Goal: Task Accomplishment & Management: Complete application form

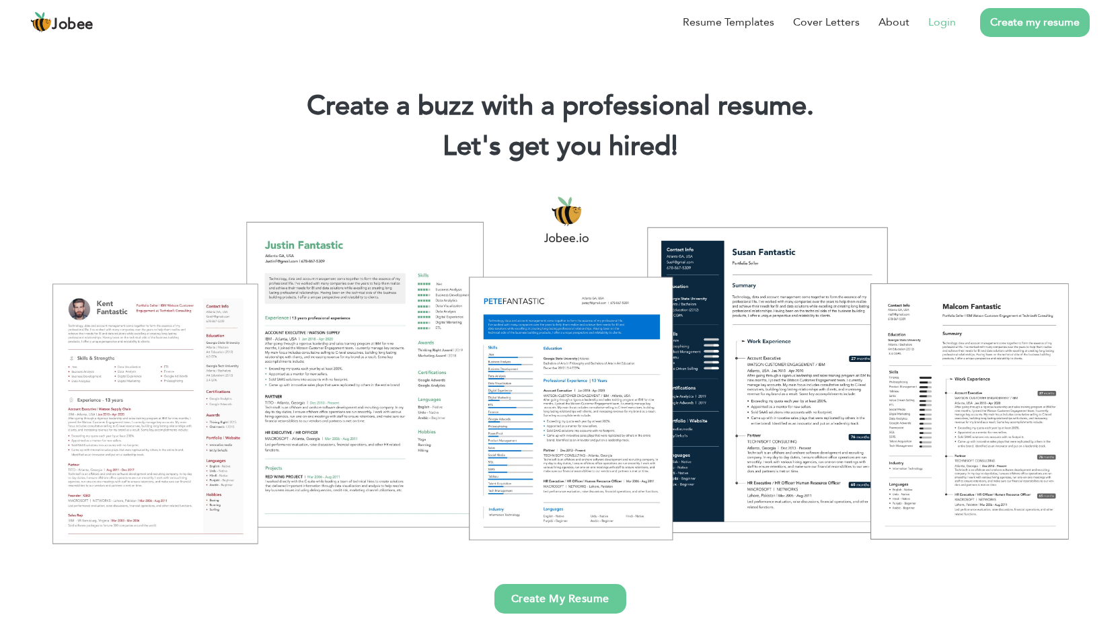
click at [946, 22] on link "Login" at bounding box center [942, 22] width 28 height 16
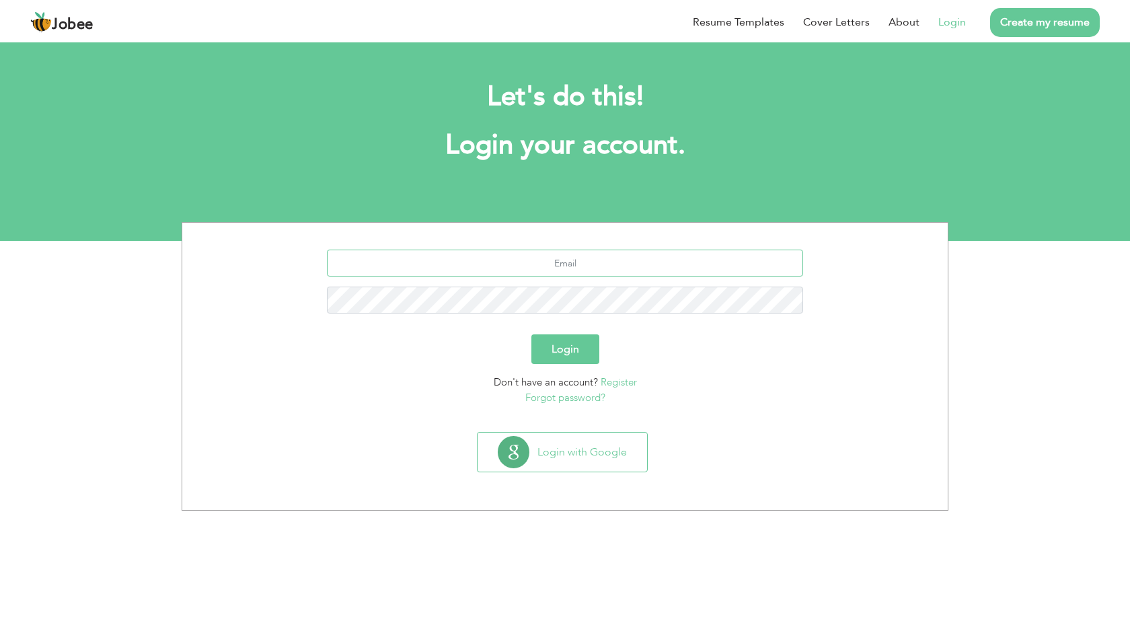
click at [574, 257] on input "text" at bounding box center [565, 263] width 477 height 27
type input "[EMAIL_ADDRESS][DOMAIN_NAME]"
click at [531, 334] on button "Login" at bounding box center [565, 349] width 68 height 30
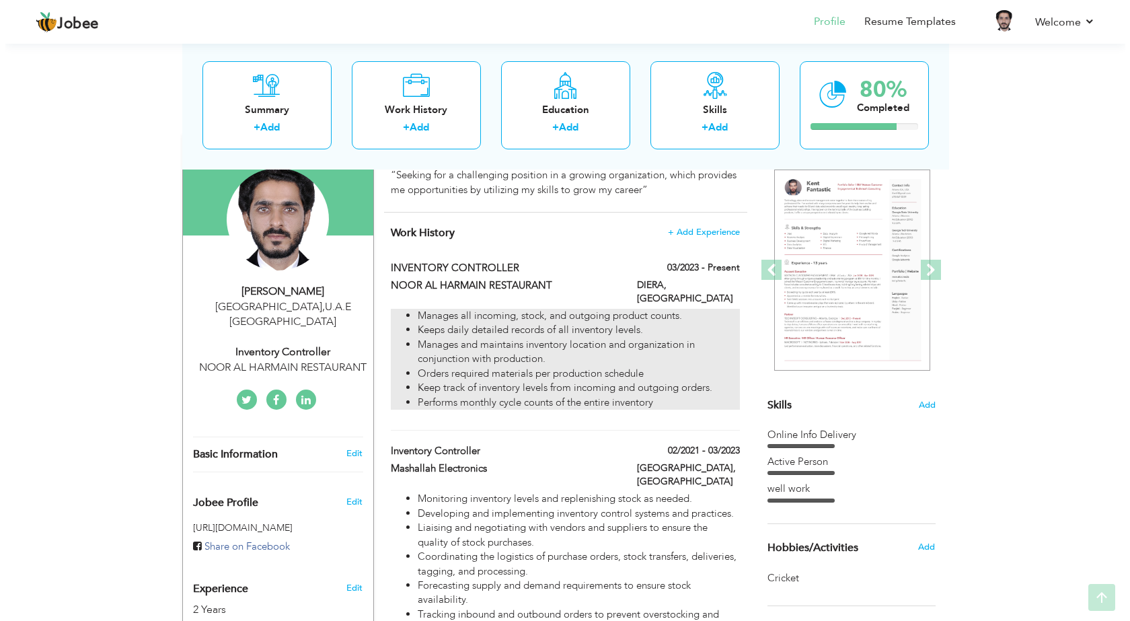
scroll to position [135, 0]
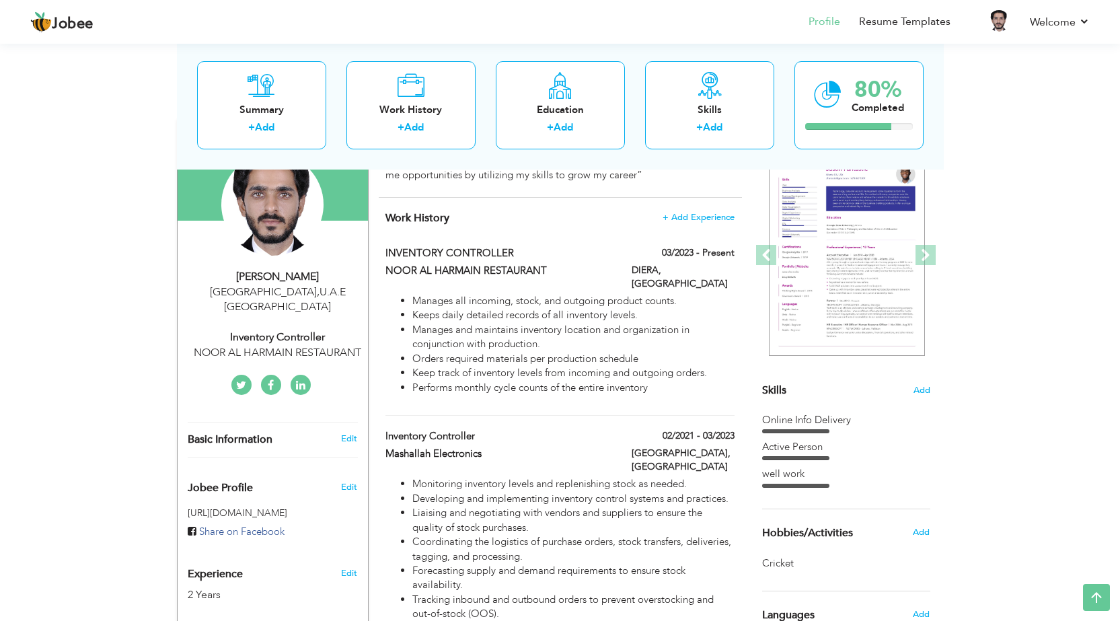
click at [239, 434] on span "Basic Information" at bounding box center [230, 440] width 85 height 12
type input "Falak"
type input "Sher"
type input "0522212407"
select select "number:228"
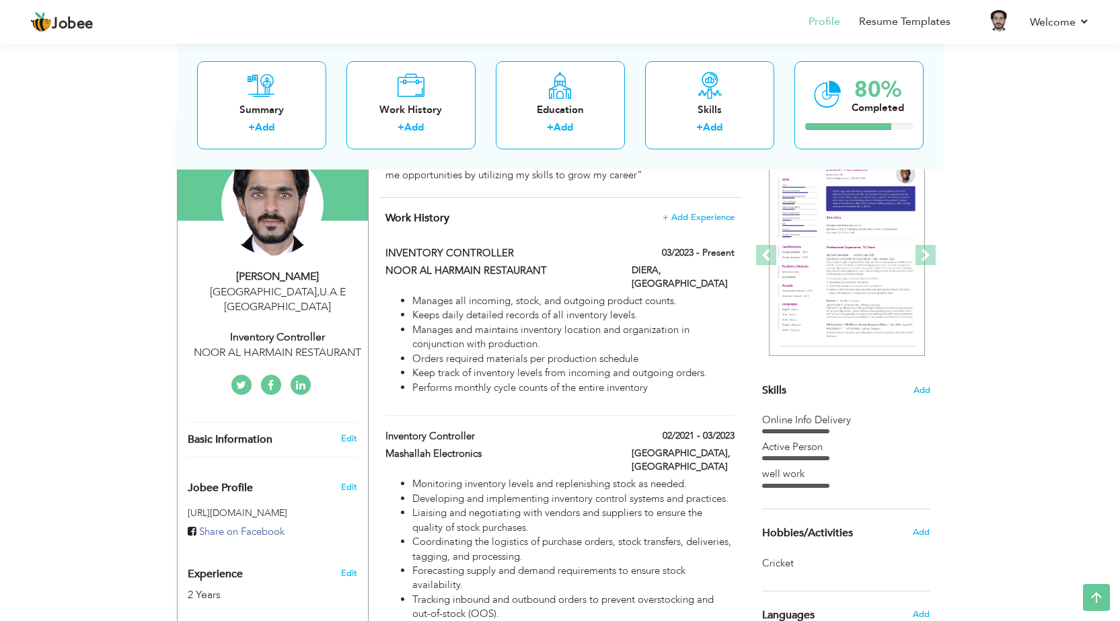
type input "U.A.E"
type input "Dubai"
select select "number:4"
type input "NOOR AL HARMAIN RESTAURANT"
type input "Inventory Controller"
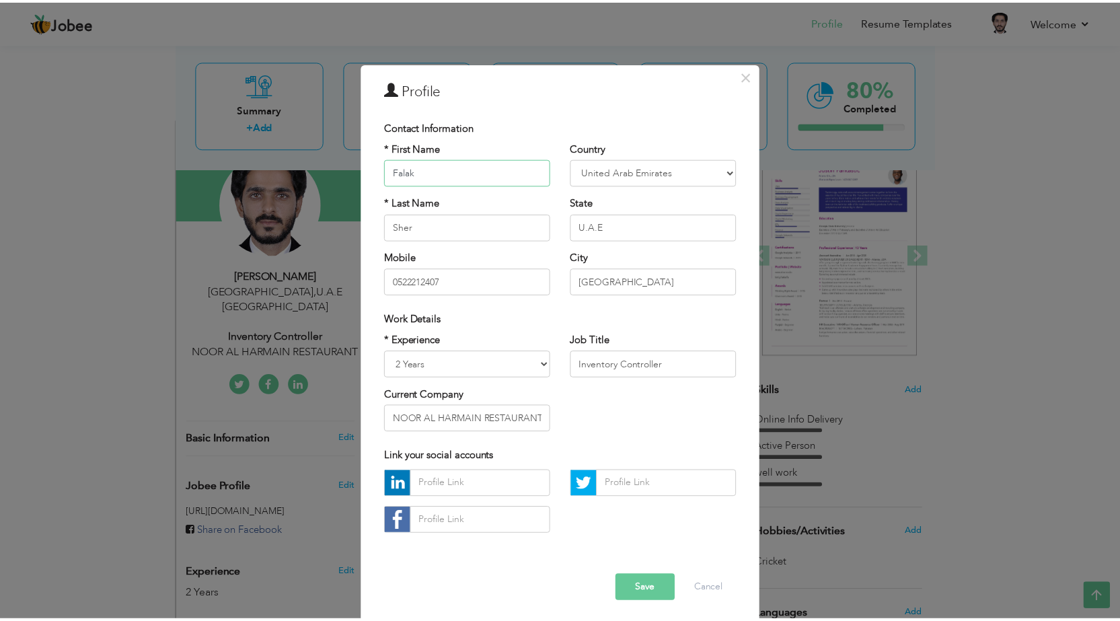
scroll to position [5, 0]
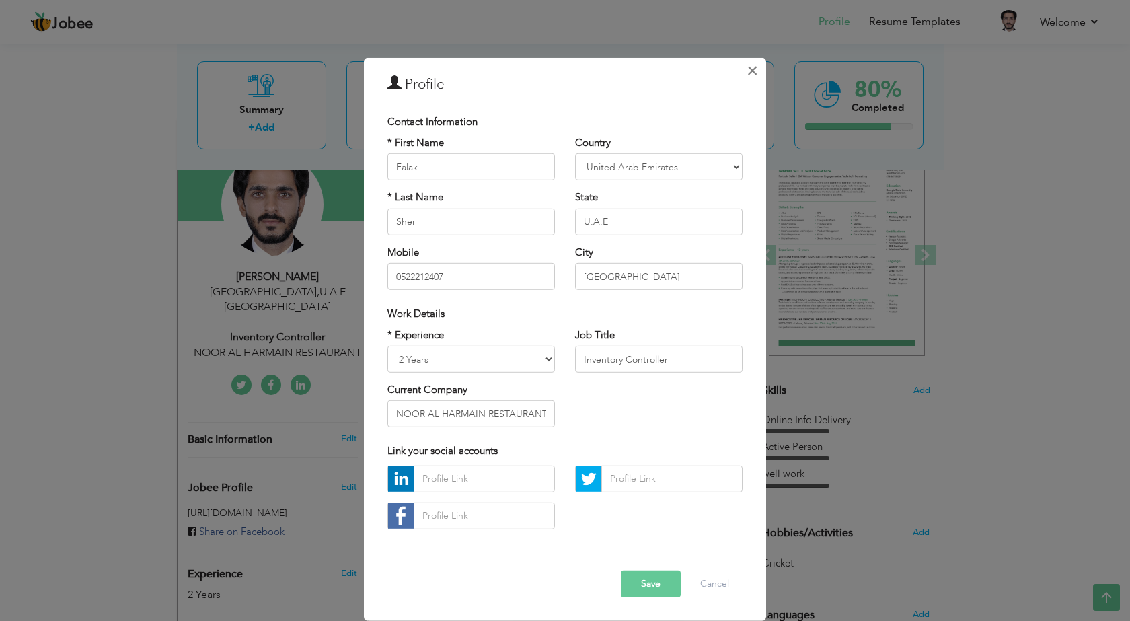
click at [747, 69] on span "×" at bounding box center [752, 70] width 11 height 24
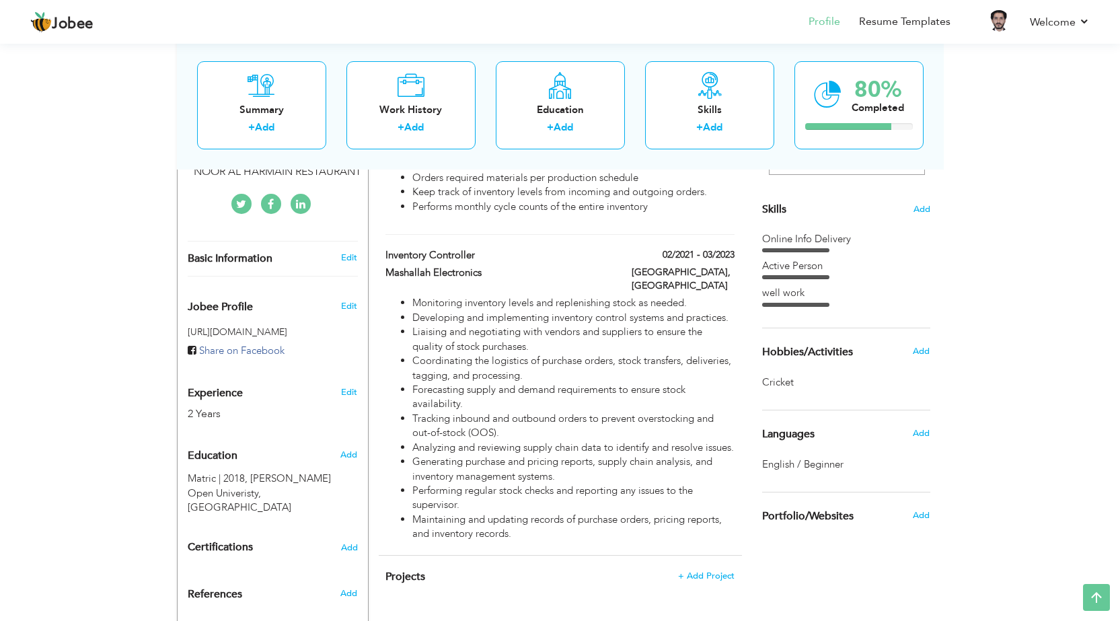
scroll to position [336, 0]
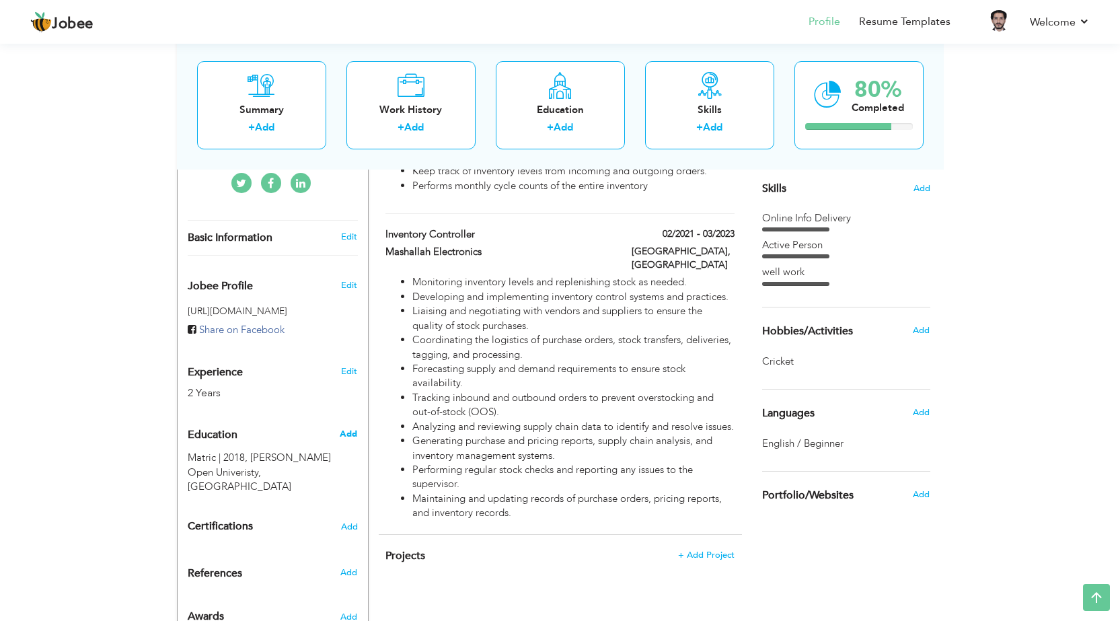
click at [352, 428] on span "Add" at bounding box center [348, 434] width 17 height 12
radio input "true"
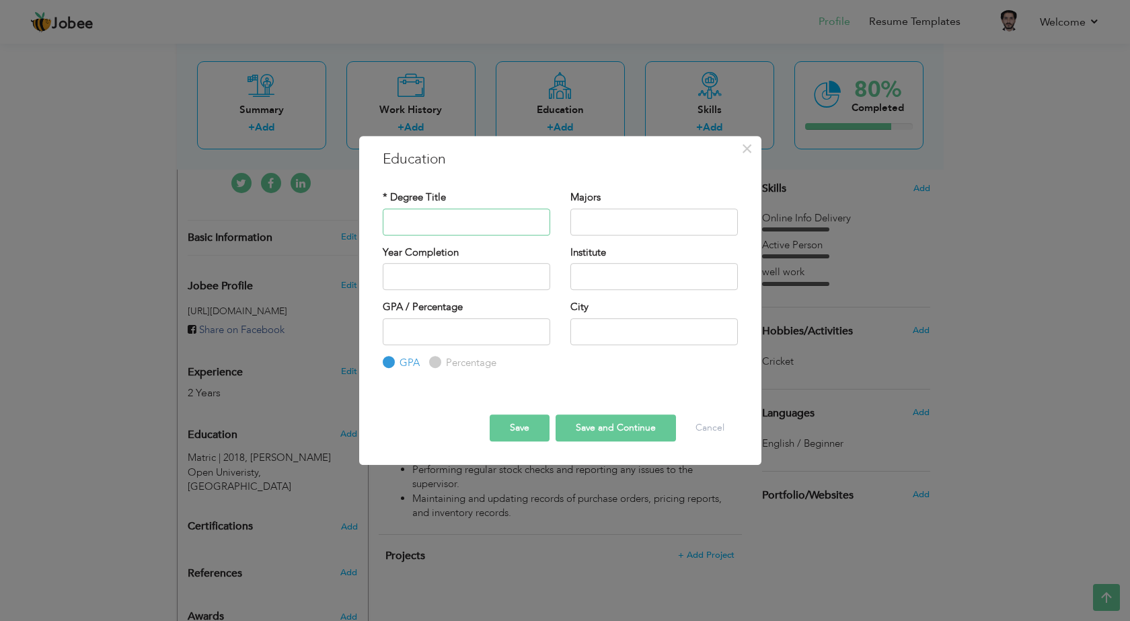
type input "f"
type input "F"
click at [747, 146] on span "×" at bounding box center [746, 149] width 11 height 24
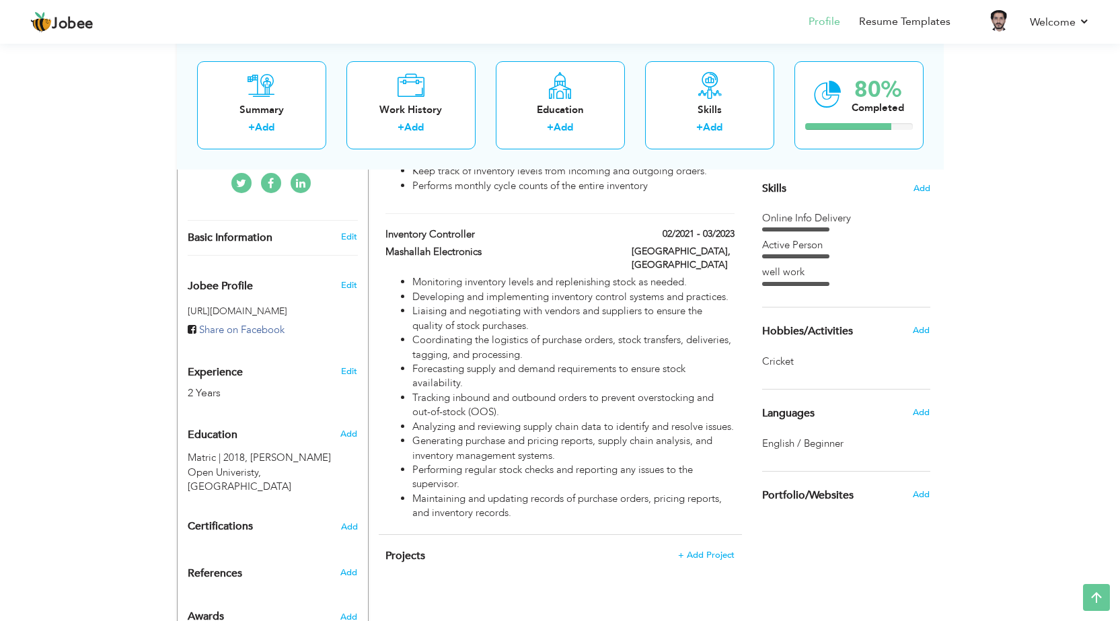
click at [220, 429] on span "Education" at bounding box center [213, 435] width 50 height 12
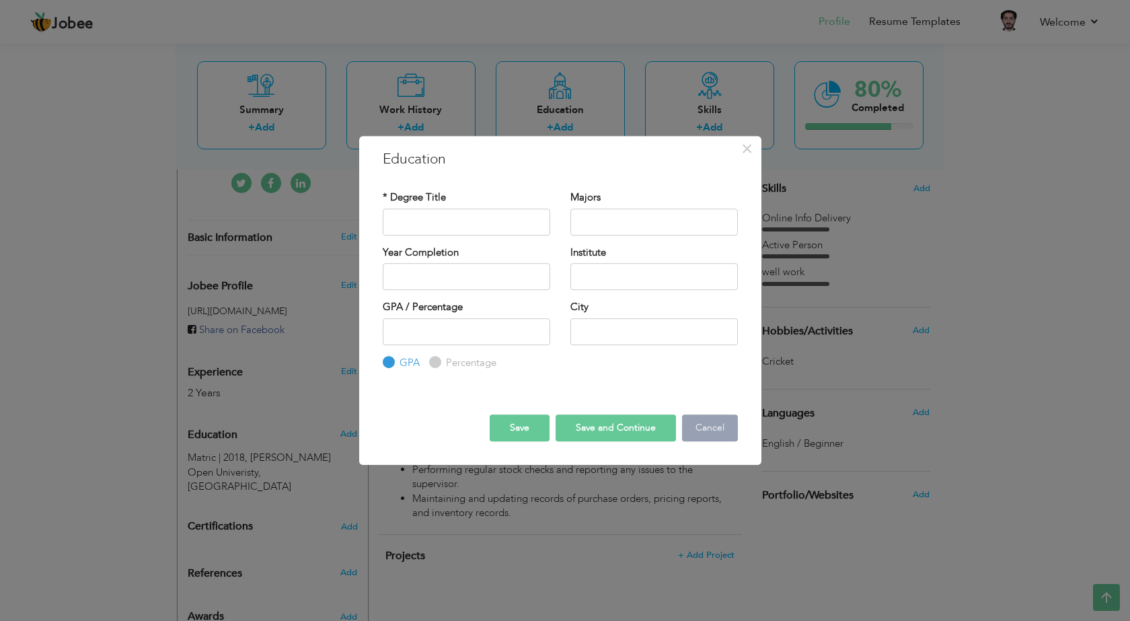
click at [708, 429] on button "Cancel" at bounding box center [710, 427] width 56 height 27
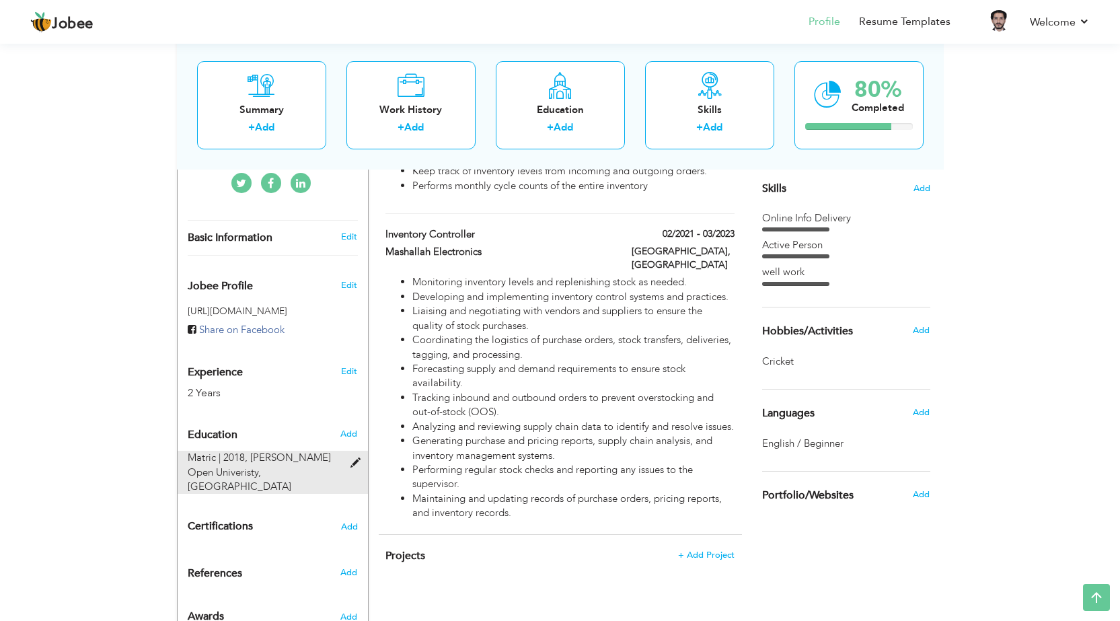
click at [356, 458] on span at bounding box center [358, 463] width 17 height 10
type input "Matric"
type input "2018"
type input "Allama Iqbal Open Univeristy"
type input "50"
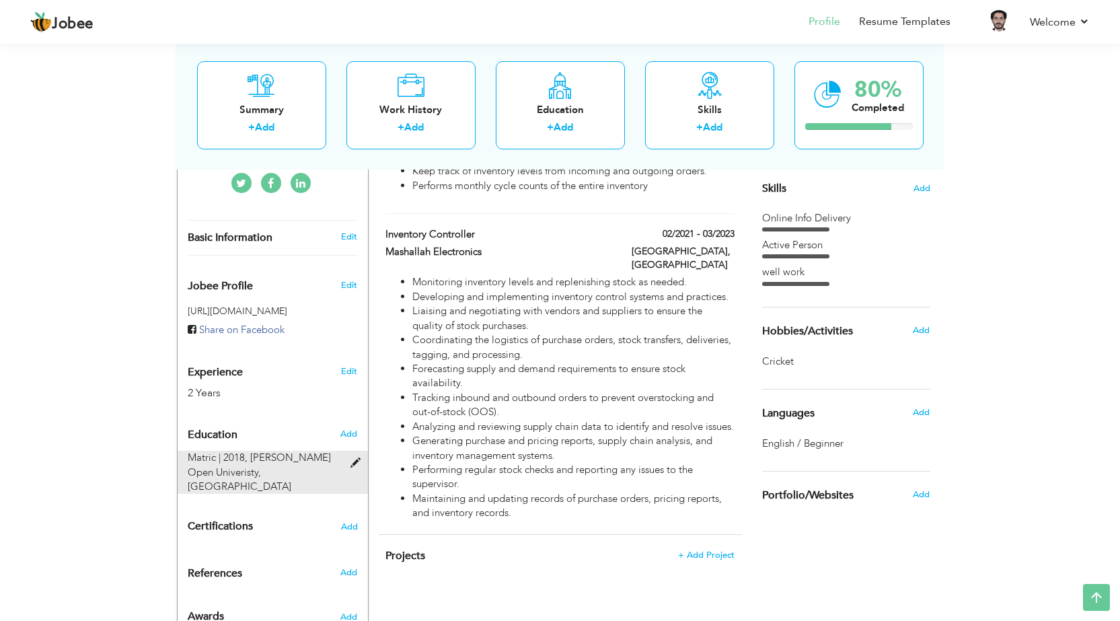
radio input "false"
radio input "true"
type input "Multan"
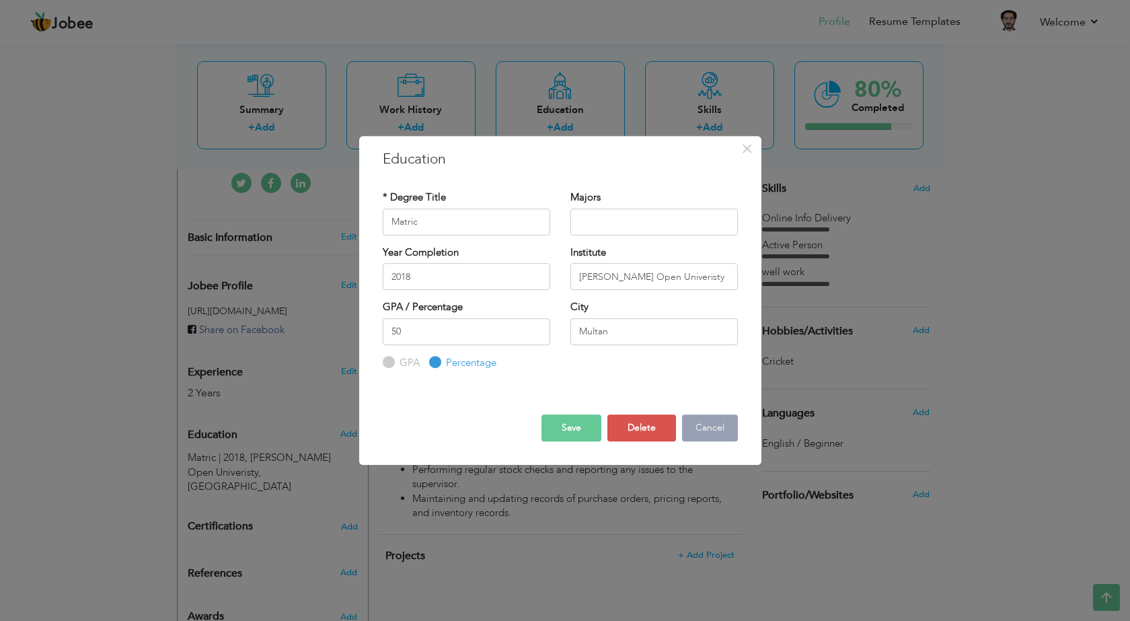
click at [695, 425] on button "Cancel" at bounding box center [710, 427] width 56 height 27
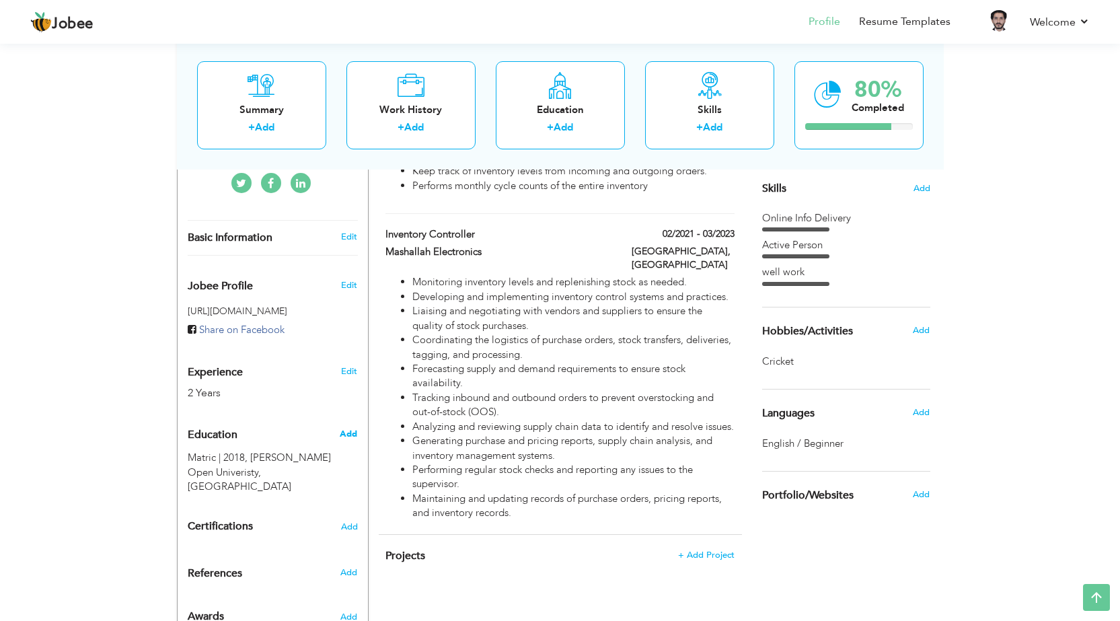
click at [348, 428] on span "Add" at bounding box center [348, 434] width 17 height 12
radio input "true"
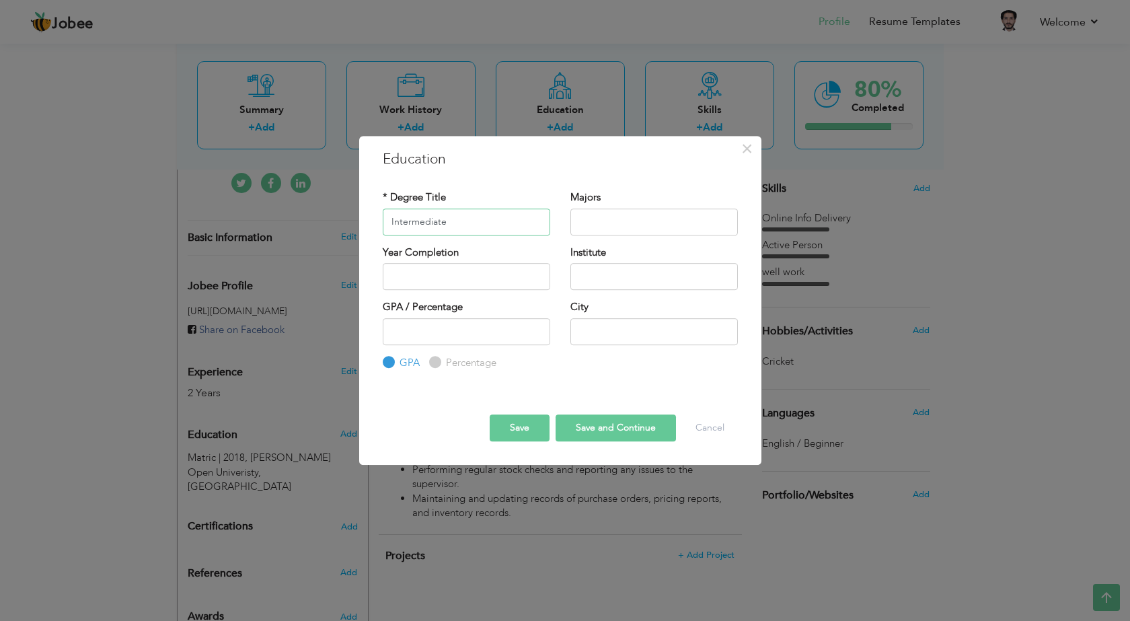
type input "Intermediate"
click at [595, 224] on input "text" at bounding box center [653, 221] width 167 height 27
type input "f"
type input "F.A"
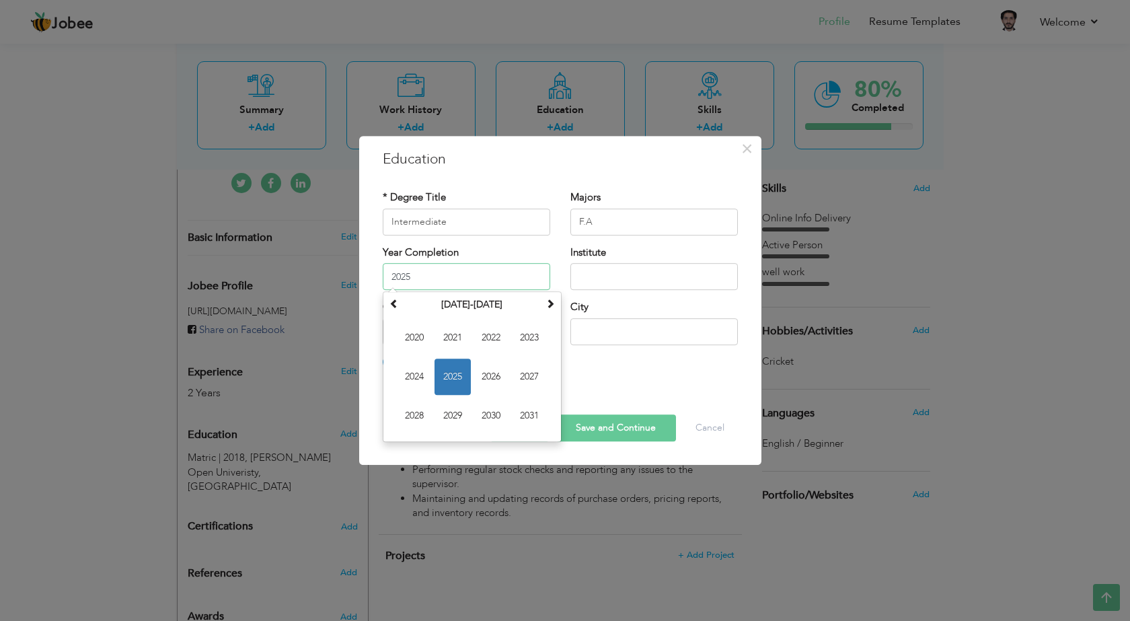
click at [453, 278] on input "2025" at bounding box center [466, 276] width 167 height 27
click at [394, 300] on span at bounding box center [393, 303] width 9 height 9
click at [494, 414] on span "2020" at bounding box center [491, 415] width 36 height 36
type input "2020"
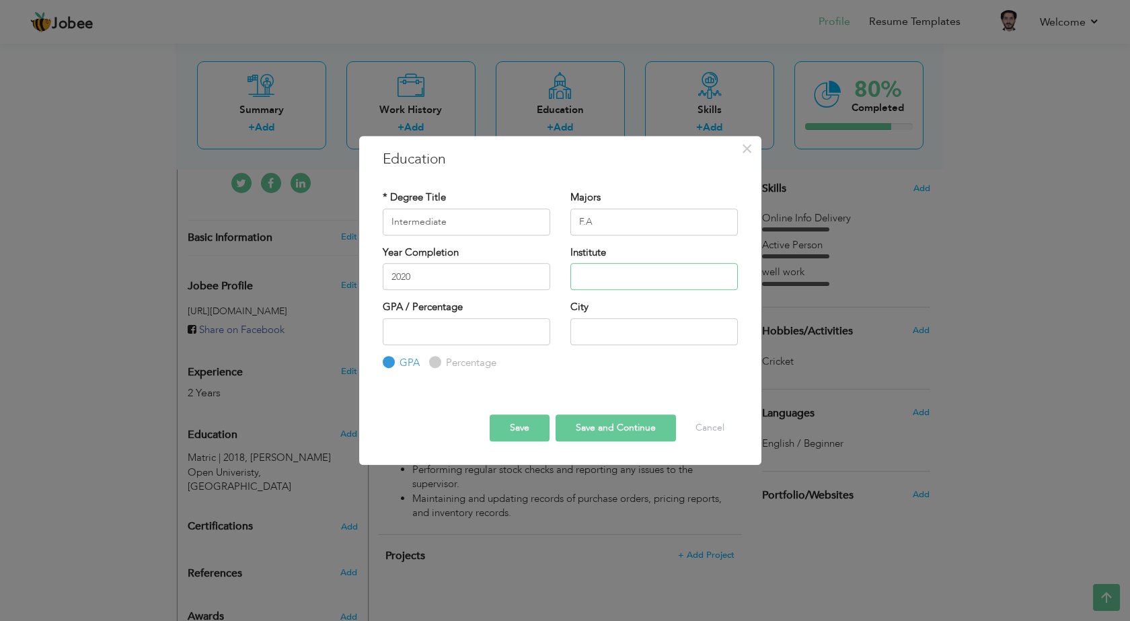
click at [606, 278] on input "text" at bounding box center [653, 276] width 167 height 27
type input "Allama Iqbal Open University"
click at [598, 332] on input "text" at bounding box center [653, 331] width 167 height 27
type input "Multan"
click at [465, 334] on input "number" at bounding box center [466, 331] width 167 height 27
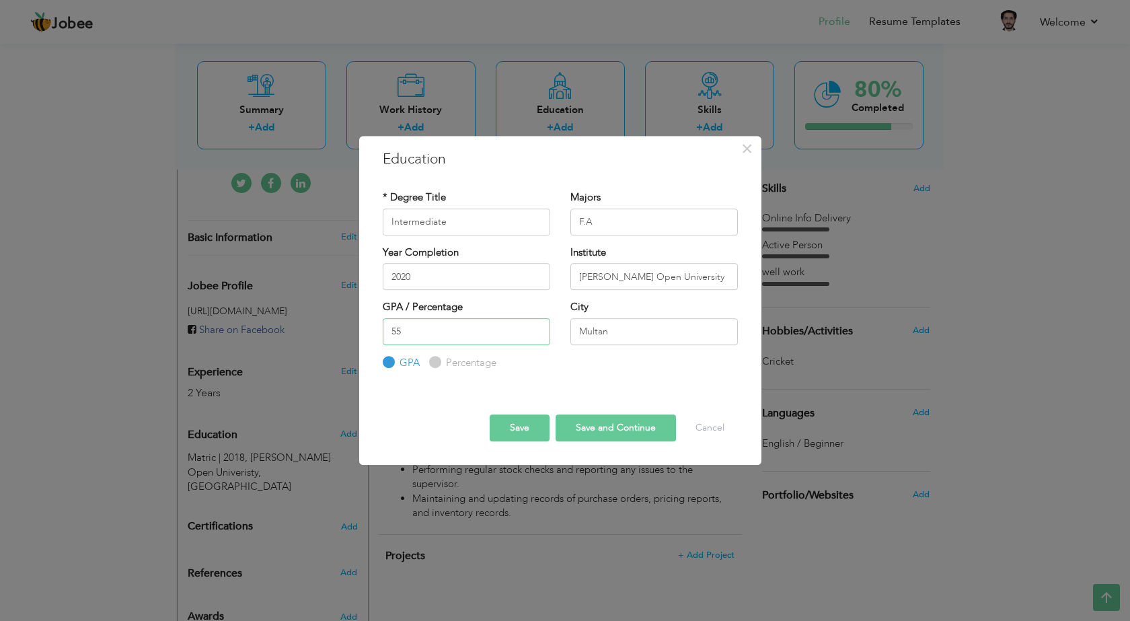
type input "55"
click at [451, 364] on label "Percentage" at bounding box center [470, 363] width 54 height 14
click at [438, 364] on input "Percentage" at bounding box center [433, 362] width 9 height 9
radio input "true"
click at [524, 427] on button "Save" at bounding box center [520, 427] width 60 height 27
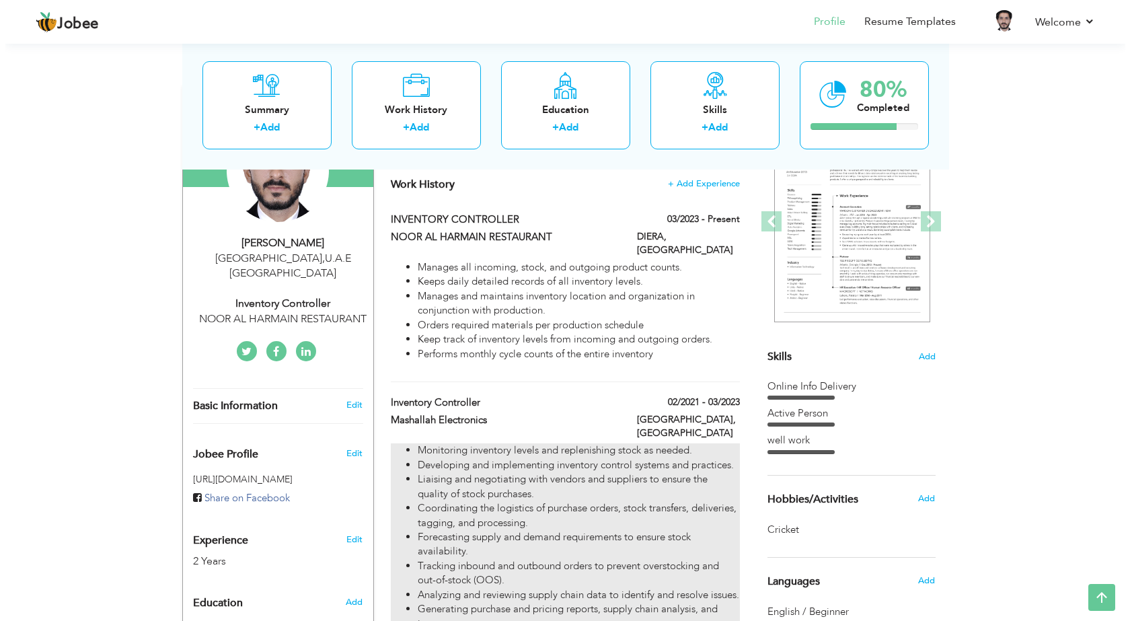
scroll to position [145, 0]
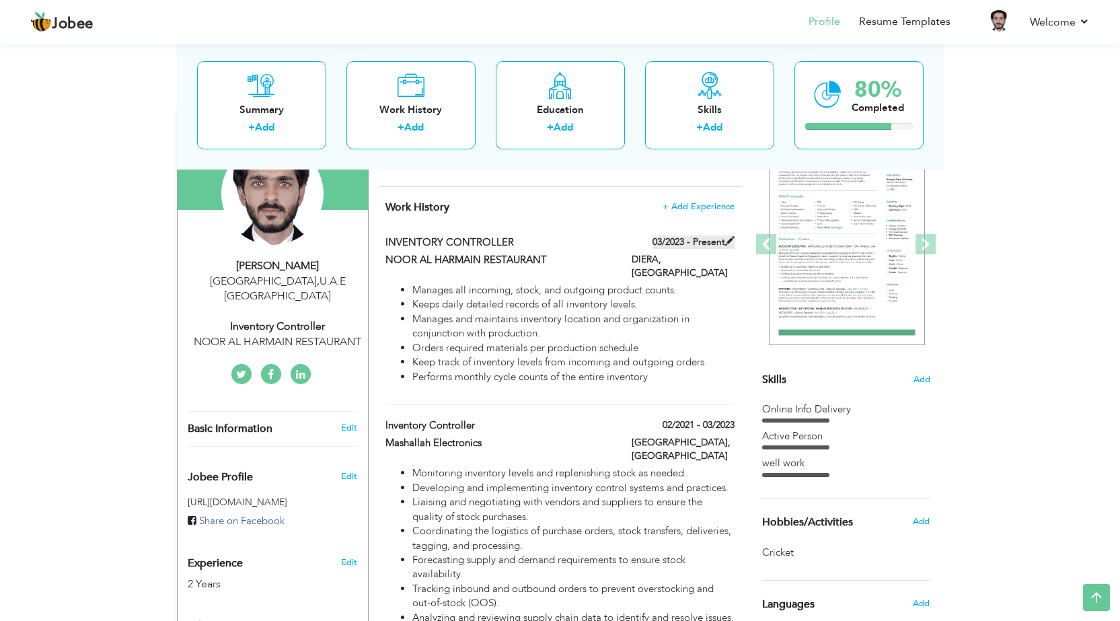
click at [677, 242] on label "03/2023 - Present" at bounding box center [693, 241] width 82 height 13
type input "INVENTORY CONTROLLER"
type input "NOOR AL HARMAIN RESTAURANT"
type input "03/2023"
type input "United Arab Emirates"
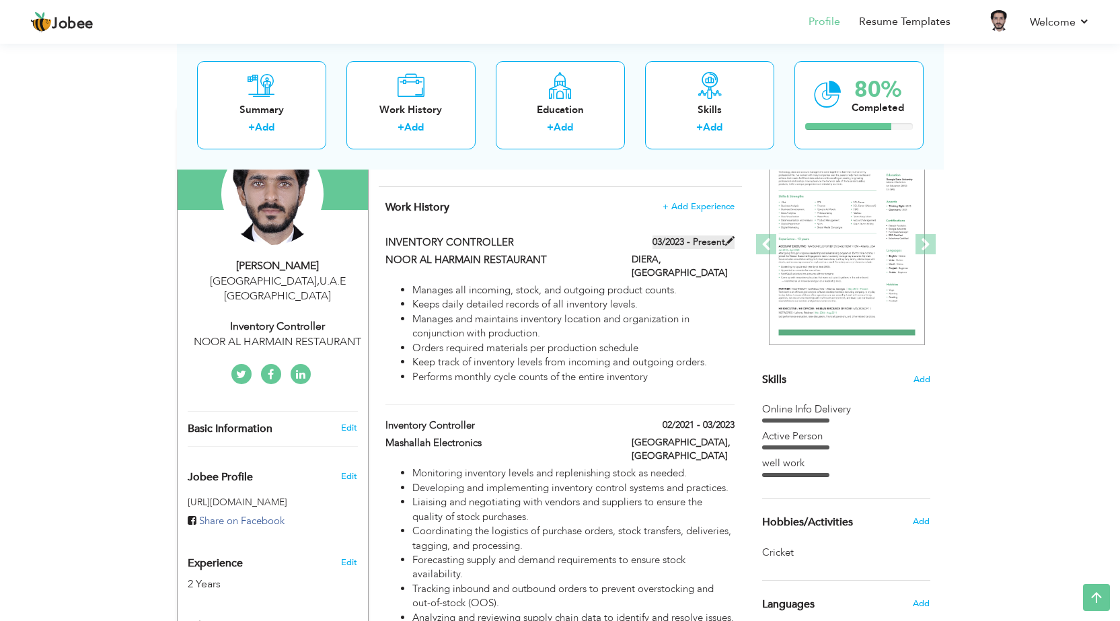
type input "DIERA"
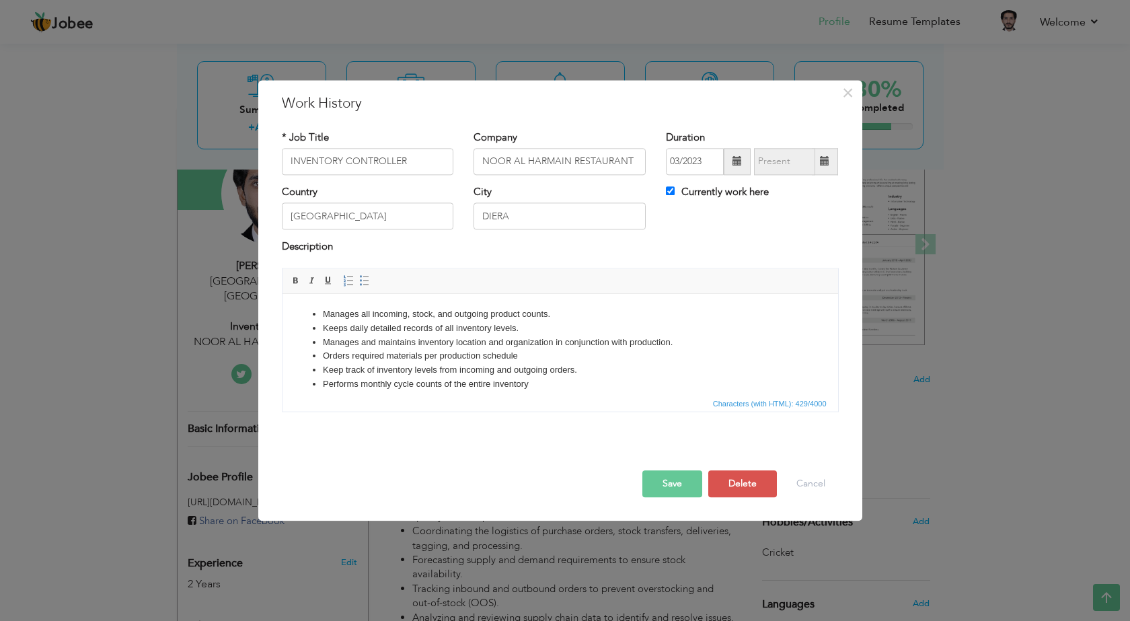
click at [829, 160] on span at bounding box center [824, 161] width 9 height 9
click at [668, 191] on input "Currently work here" at bounding box center [670, 190] width 9 height 9
checkbox input "false"
click at [825, 161] on span at bounding box center [824, 161] width 9 height 9
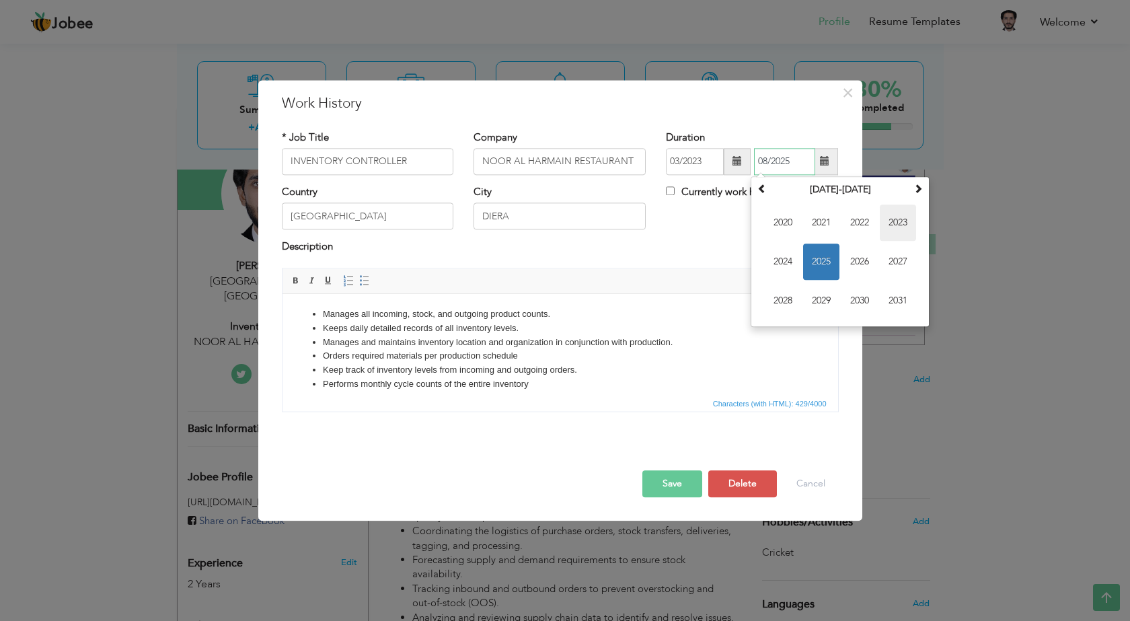
click at [896, 222] on span "2023" at bounding box center [898, 222] width 36 height 36
click at [894, 299] on span "Dec" at bounding box center [898, 300] width 36 height 36
type input "12/2023"
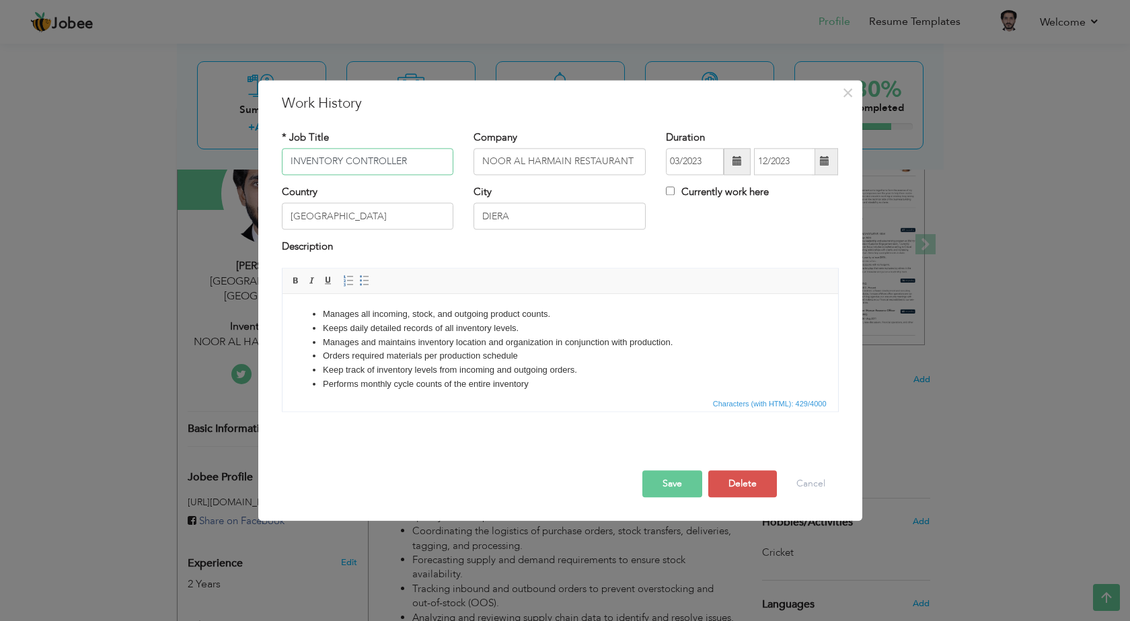
click at [408, 163] on input "INVENTORY CONTROLLER" at bounding box center [368, 161] width 172 height 27
type input "I"
type input "Data Entry"
click at [535, 383] on li "Performs monthly cycle counts of the entire inventory" at bounding box center [559, 384] width 475 height 14
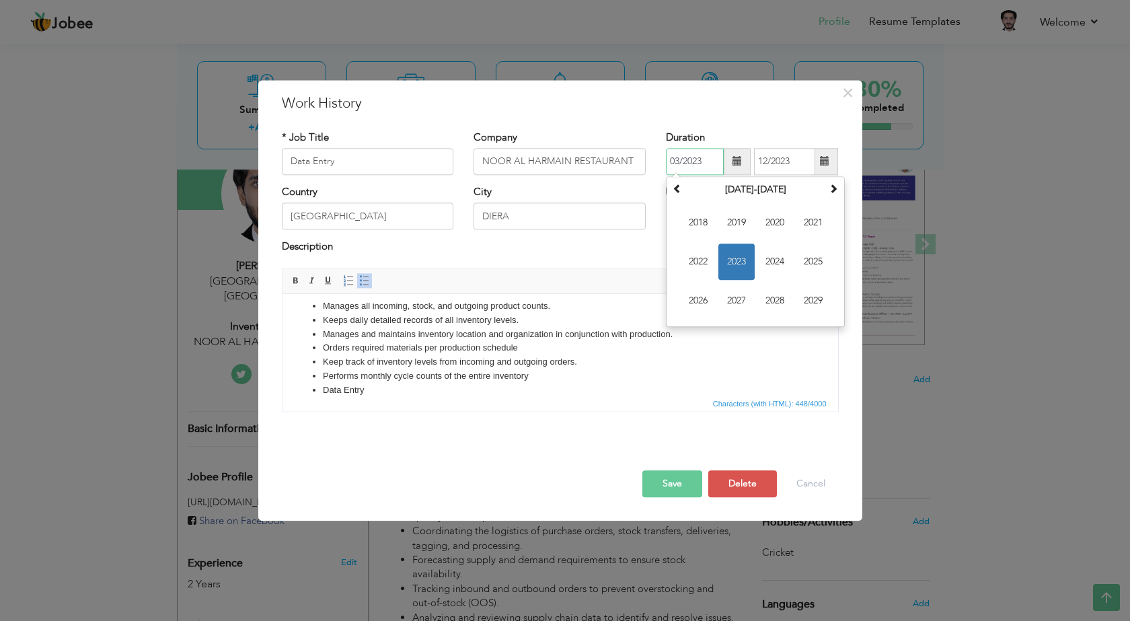
click at [681, 159] on input "03/2023" at bounding box center [695, 161] width 58 height 27
click at [775, 262] on span "2024" at bounding box center [775, 261] width 36 height 36
click at [679, 159] on input "03/2023" at bounding box center [695, 161] width 58 height 27
click at [702, 162] on input "01/2023" at bounding box center [695, 161] width 58 height 27
type input "01/2024"
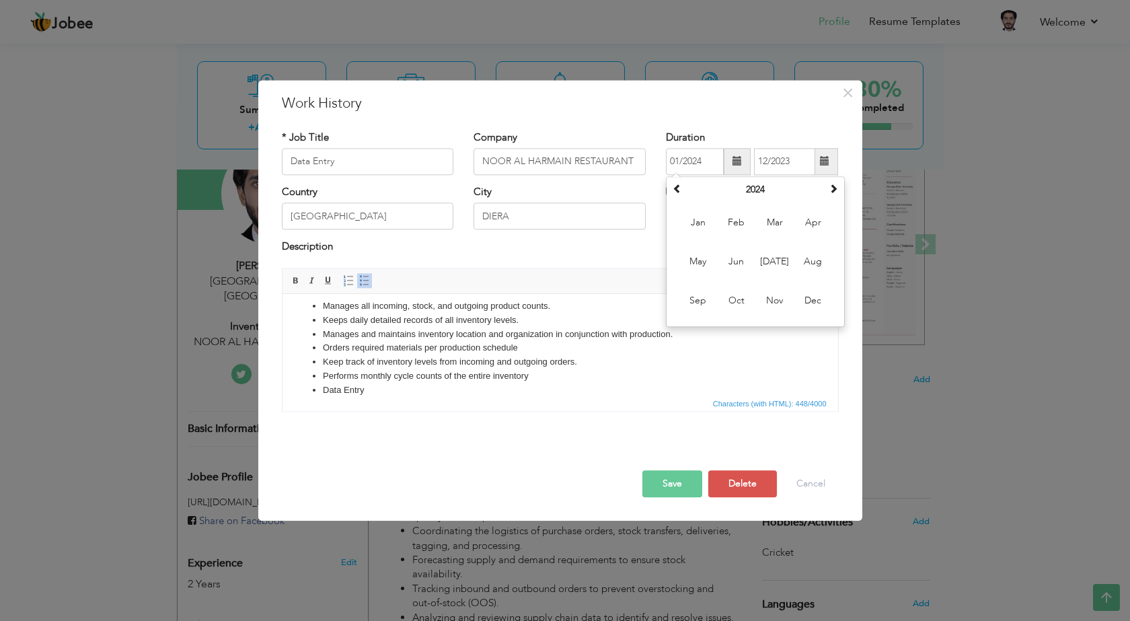
click at [815, 119] on div "× Work History * Job Title Data Entry Company NOOR AL HARMAIN RESTAURANT Durati…" at bounding box center [560, 300] width 604 height 441
click at [669, 190] on input "Currently work here" at bounding box center [670, 190] width 9 height 9
checkbox input "true"
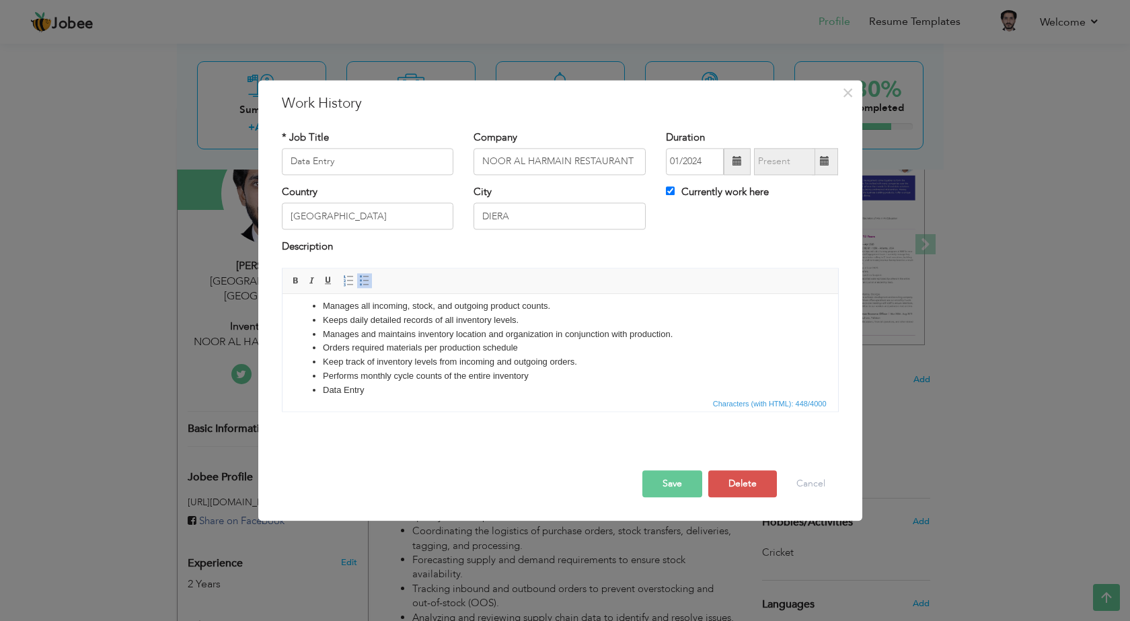
click at [670, 486] on button "Save" at bounding box center [672, 483] width 60 height 27
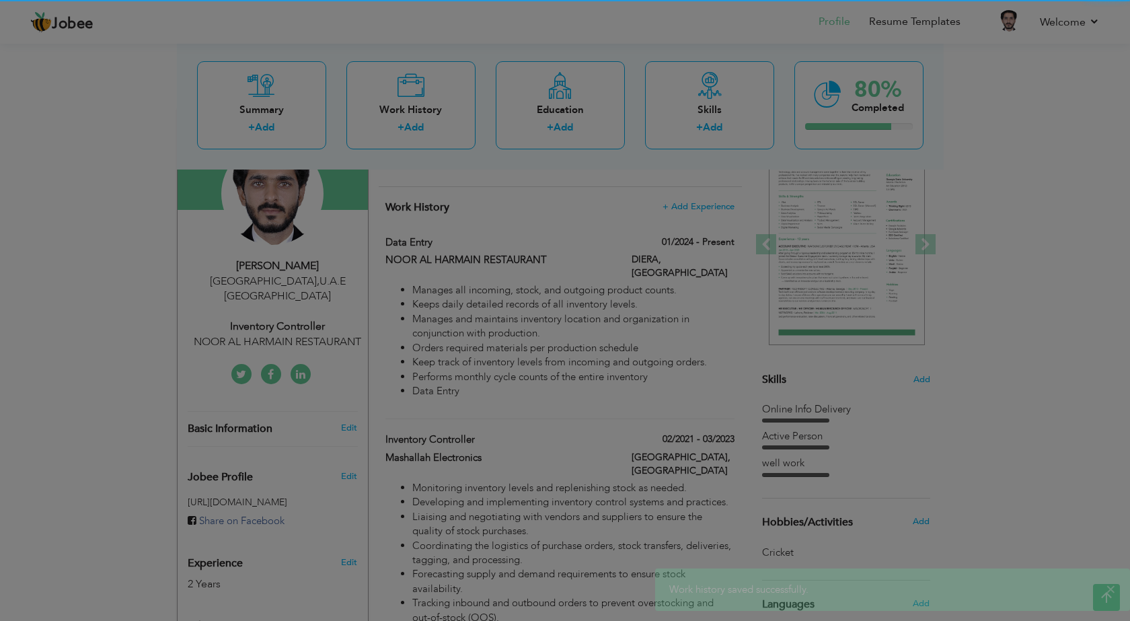
scroll to position [0, 0]
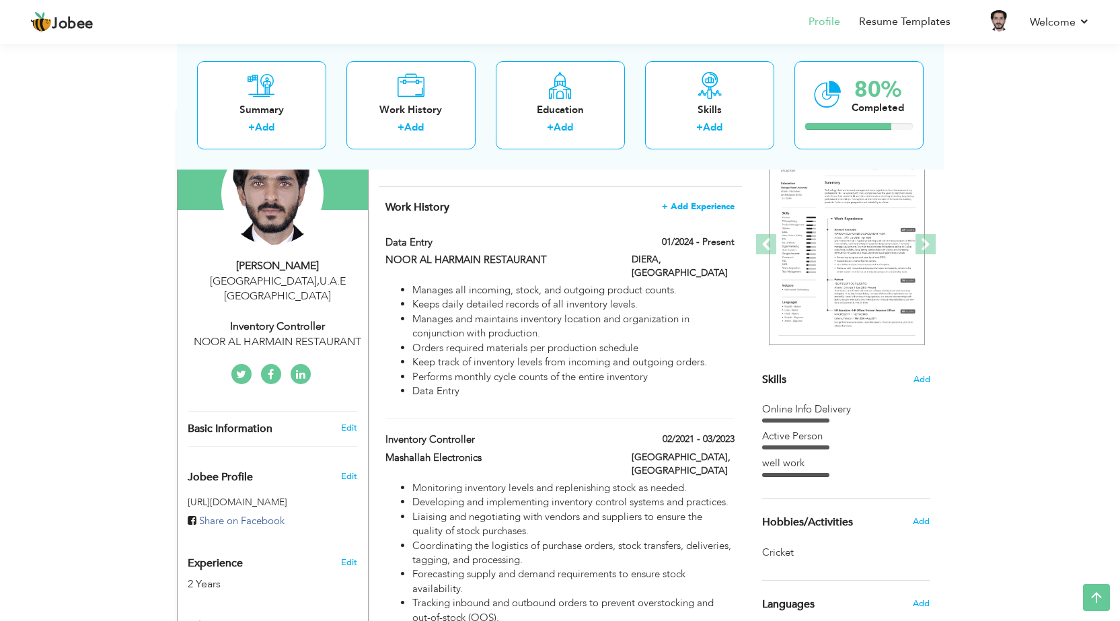
click at [692, 205] on span "+ Add Experience" at bounding box center [698, 206] width 73 height 9
checkbox input "false"
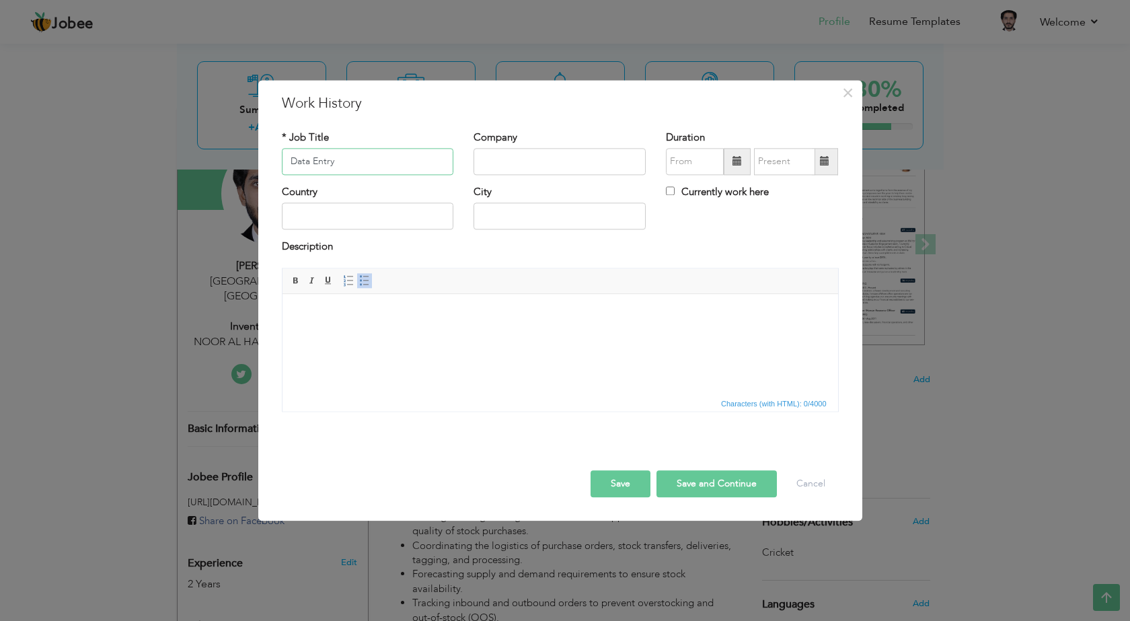
type input "Data Entry"
click at [561, 157] on input "text" at bounding box center [559, 161] width 172 height 27
type input "Afzal Electronics"
click at [401, 222] on input "text" at bounding box center [368, 216] width 172 height 27
type input "Pakistan"
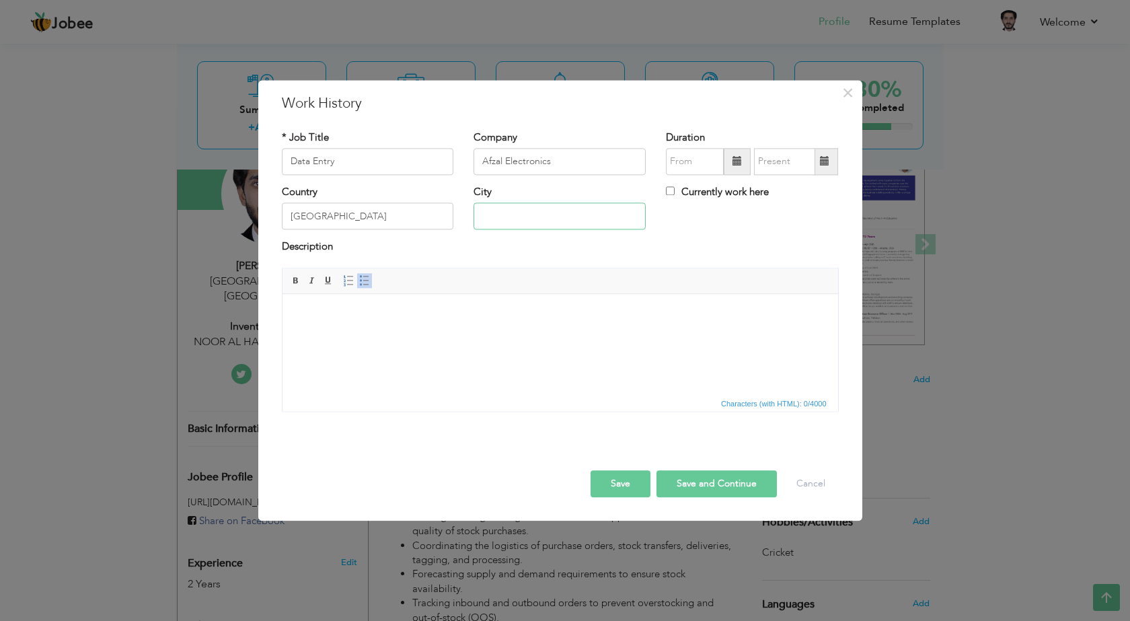
click at [516, 218] on input "text" at bounding box center [559, 216] width 172 height 27
type input "Multan"
click at [678, 160] on input "text" at bounding box center [695, 161] width 58 height 27
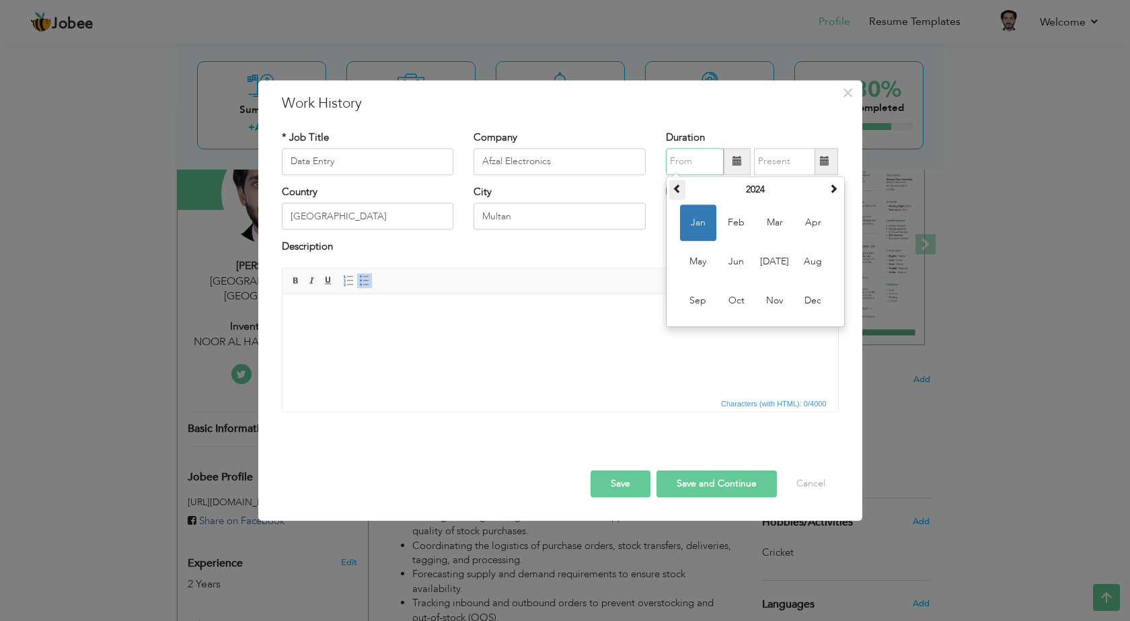
click at [675, 186] on span at bounding box center [677, 188] width 9 height 9
click at [677, 188] on span at bounding box center [677, 188] width 9 height 9
click at [705, 163] on input "text" at bounding box center [695, 161] width 58 height 27
click at [680, 159] on input "01/2023" at bounding box center [695, 161] width 58 height 27
type input "03/2023"
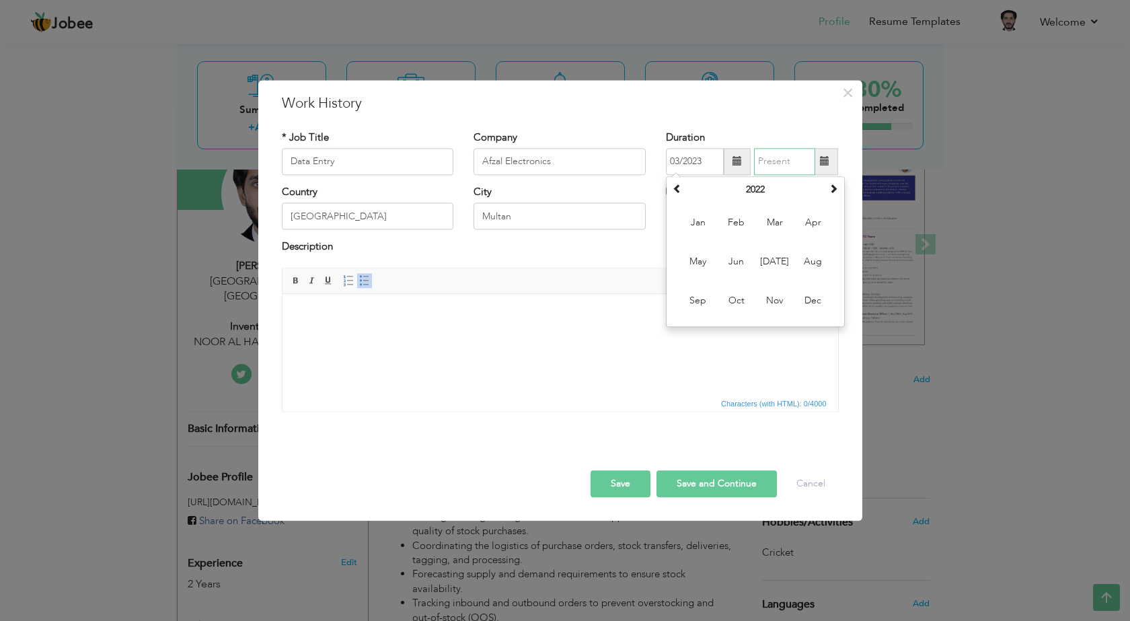
click at [776, 162] on input "text" at bounding box center [784, 161] width 61 height 27
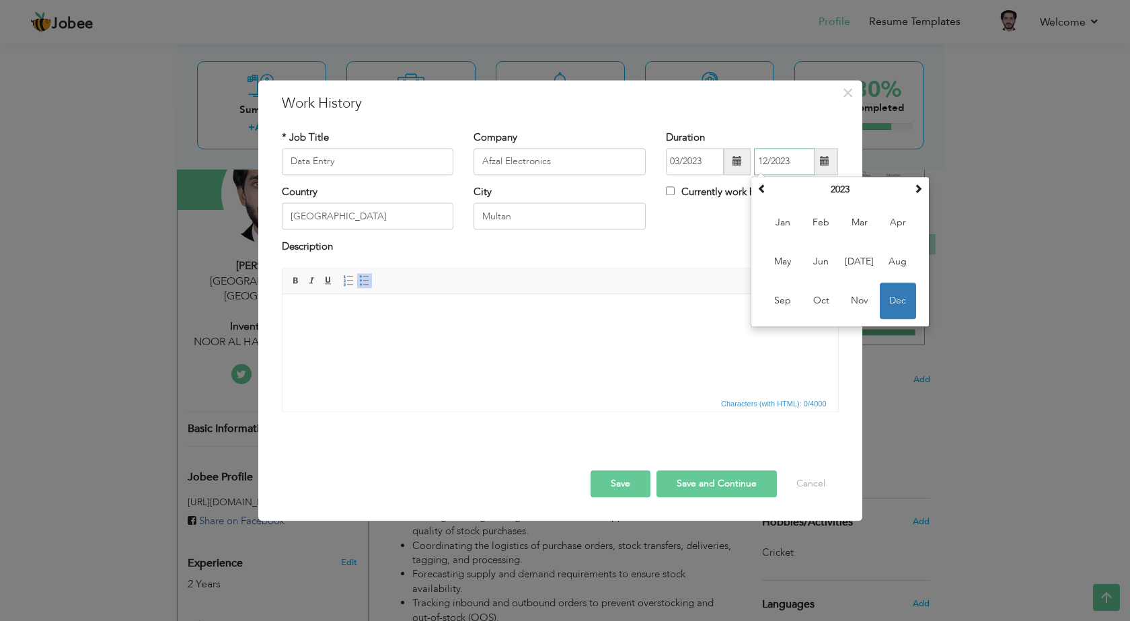
type input "12/2023"
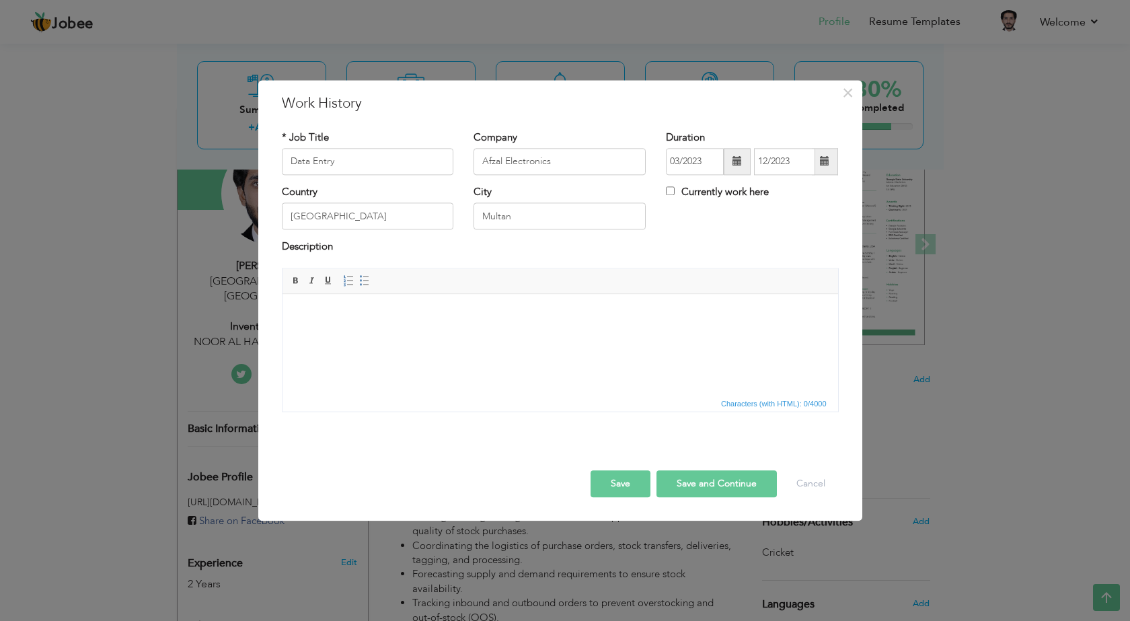
click at [354, 335] on html at bounding box center [560, 314] width 556 height 41
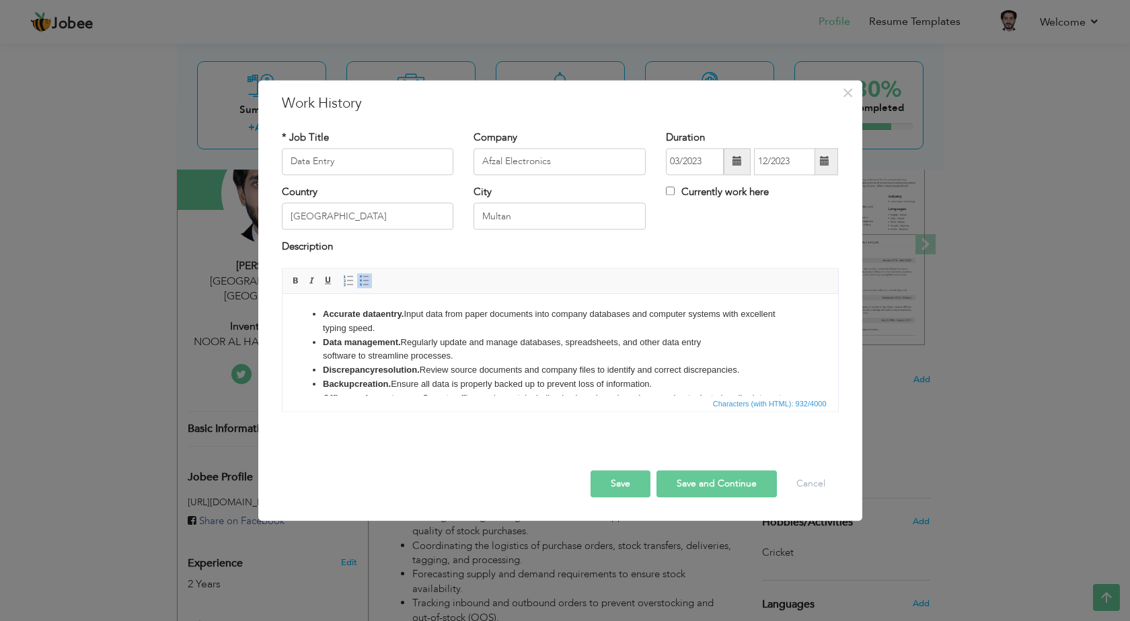
click at [629, 488] on button "Save" at bounding box center [620, 483] width 60 height 27
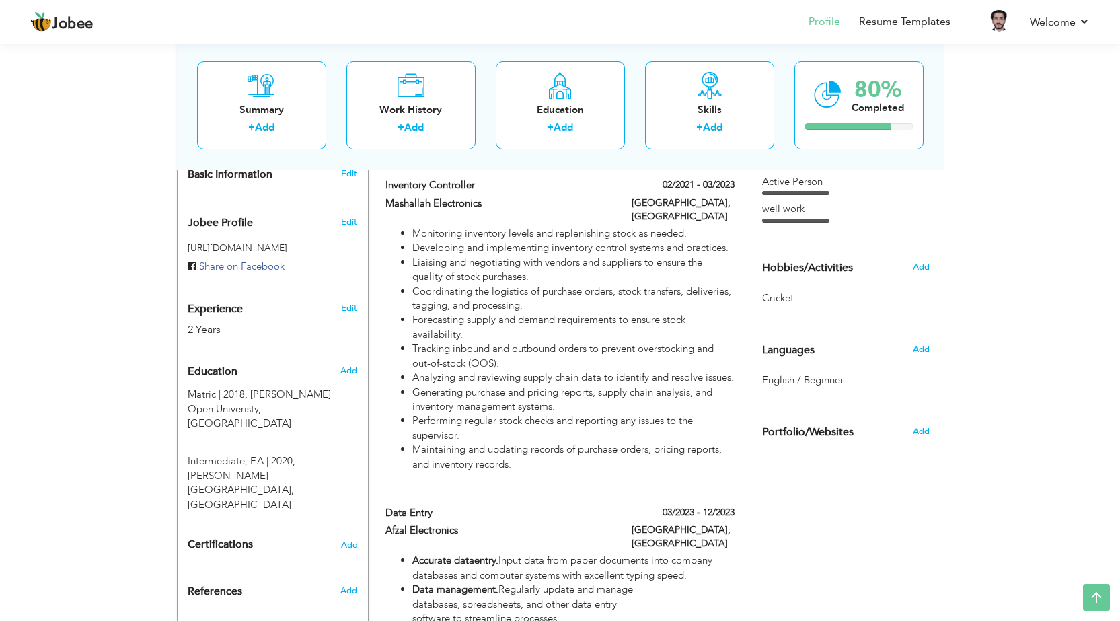
scroll to position [482, 0]
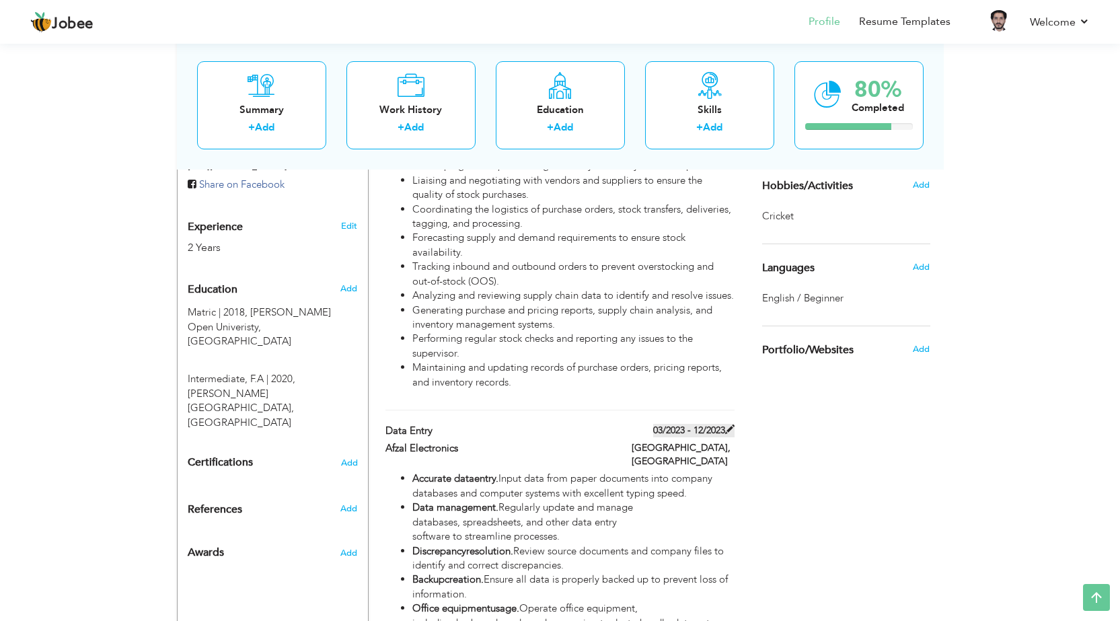
click at [726, 430] on span at bounding box center [729, 428] width 9 height 9
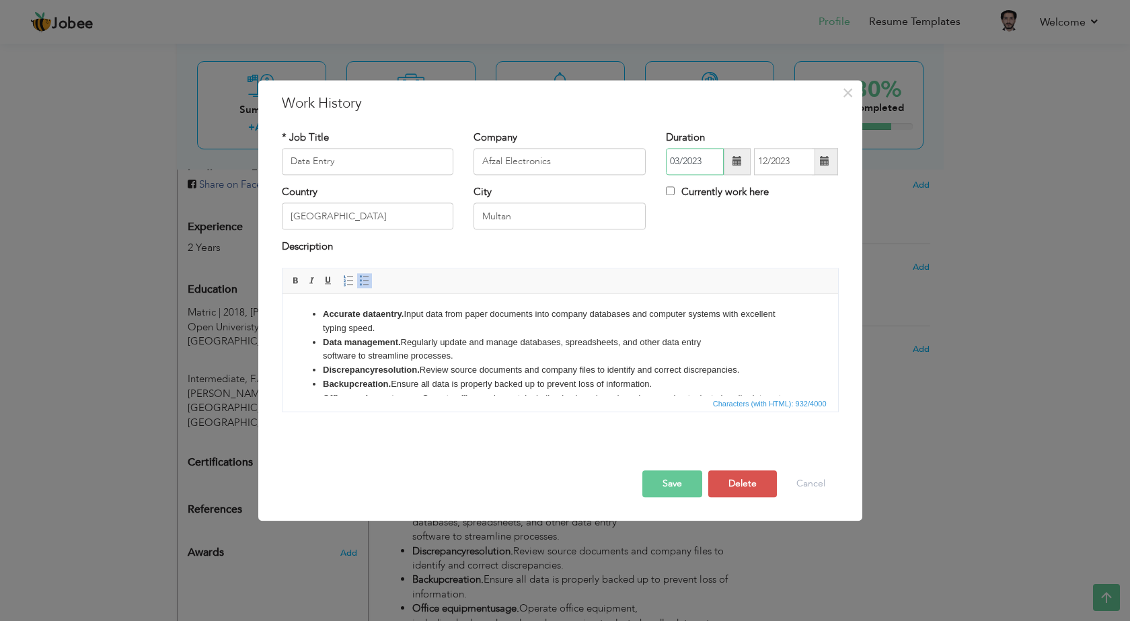
click at [678, 159] on input "03/2023" at bounding box center [695, 161] width 58 height 27
type input "04/2023"
click at [671, 482] on button "Save" at bounding box center [672, 483] width 60 height 27
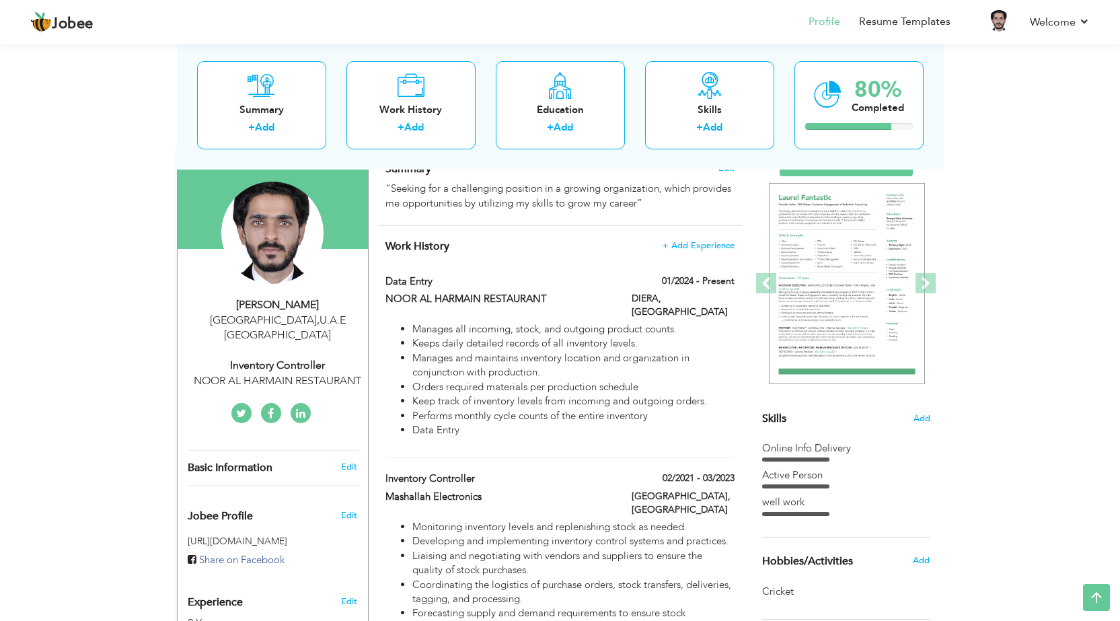
scroll to position [79, 0]
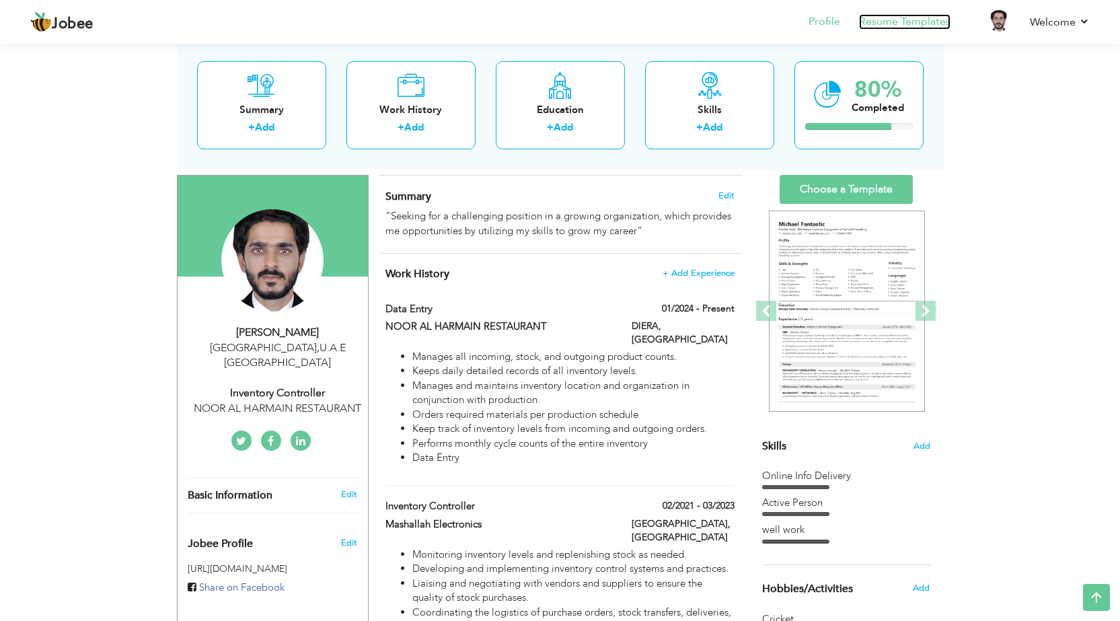
click at [934, 22] on link "Resume Templates" at bounding box center [904, 21] width 91 height 15
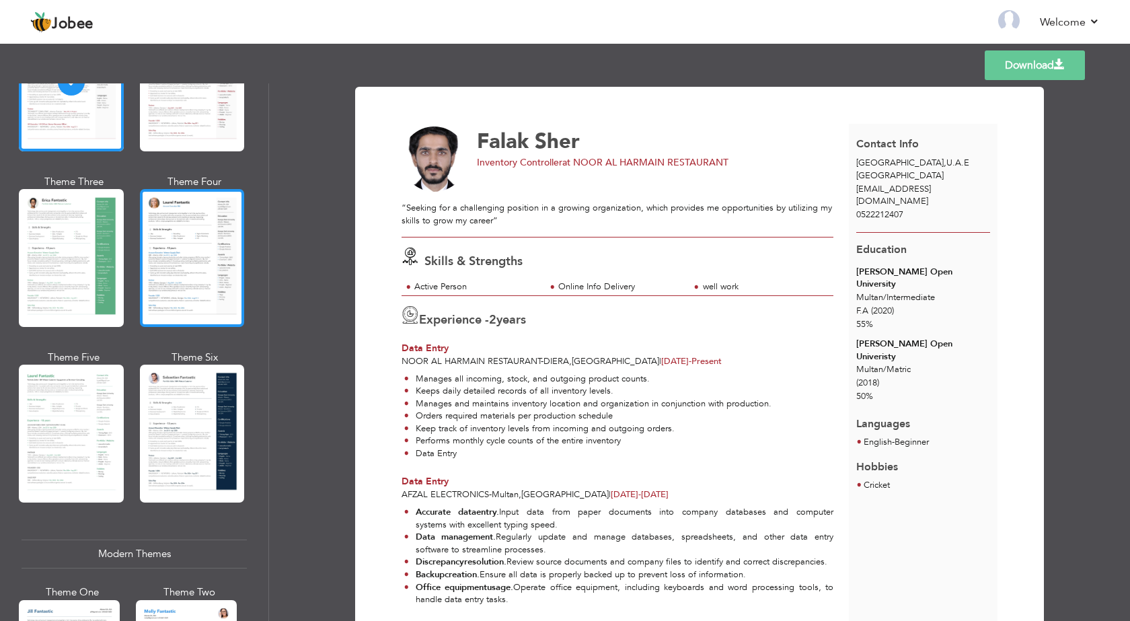
scroll to position [202, 0]
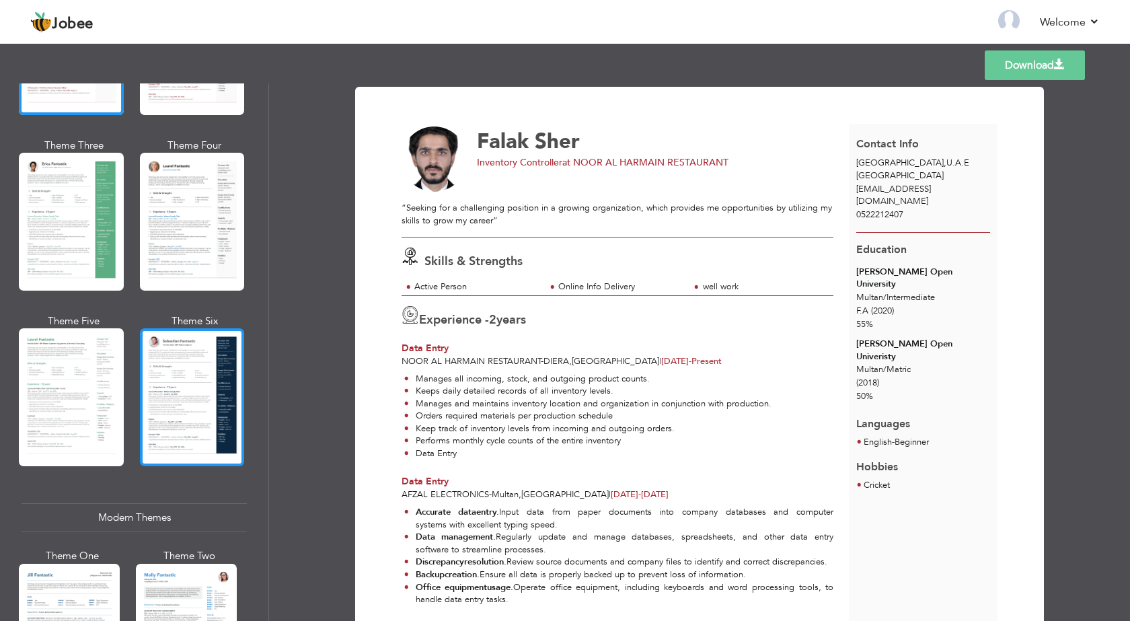
click at [202, 375] on div at bounding box center [192, 397] width 105 height 138
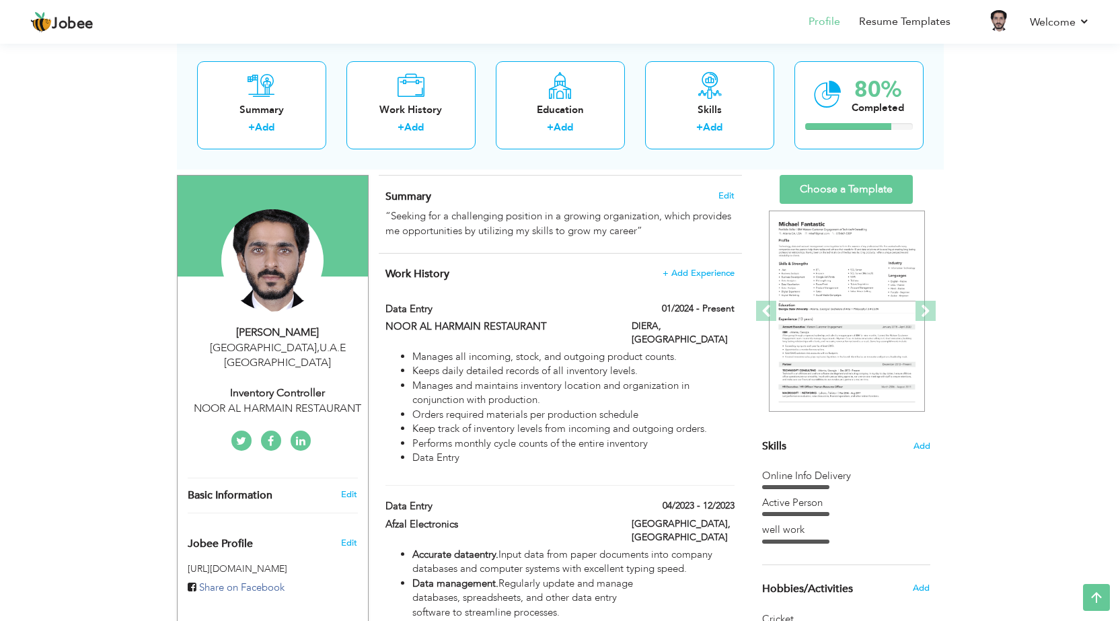
click at [271, 385] on div "Inventory Controller" at bounding box center [278, 392] width 180 height 15
select select "number:228"
select select "number:4"
type input "NOOR AL HARMAIN RESTAURANT"
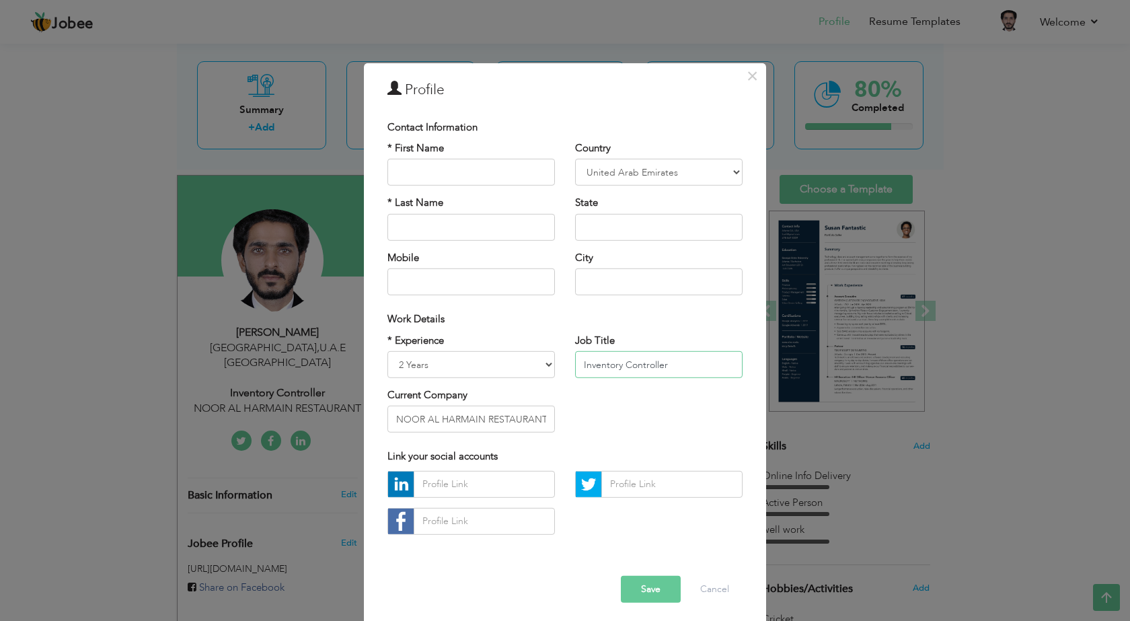
click at [666, 366] on input "Inventory Controller" at bounding box center [658, 364] width 167 height 27
type input "I"
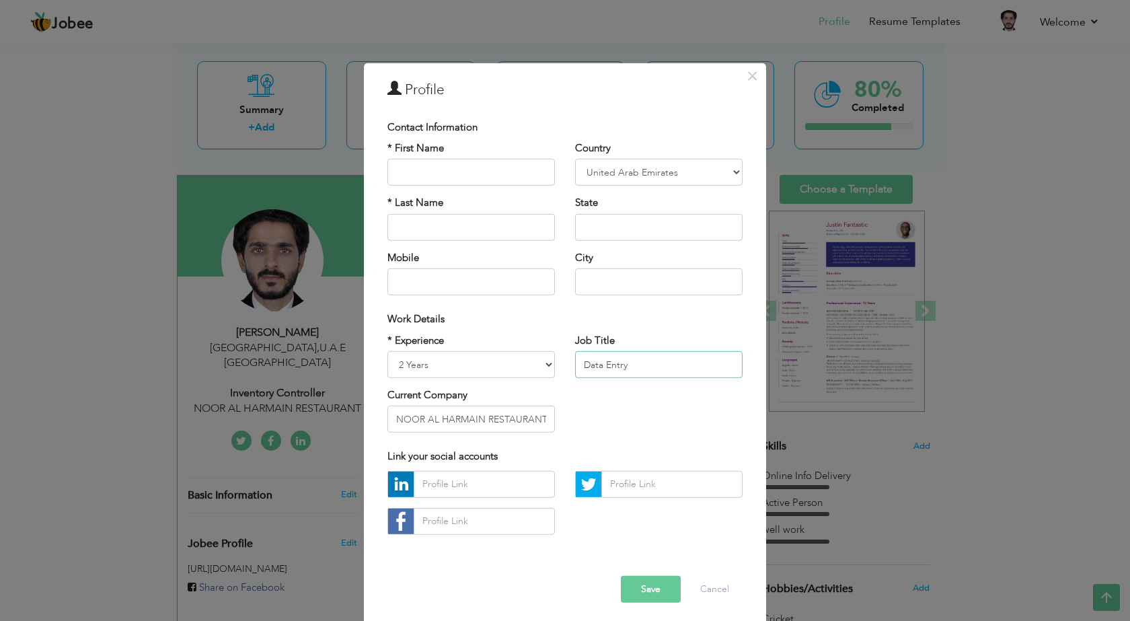
type input "Data Entry"
click at [634, 584] on button "Save" at bounding box center [651, 589] width 60 height 27
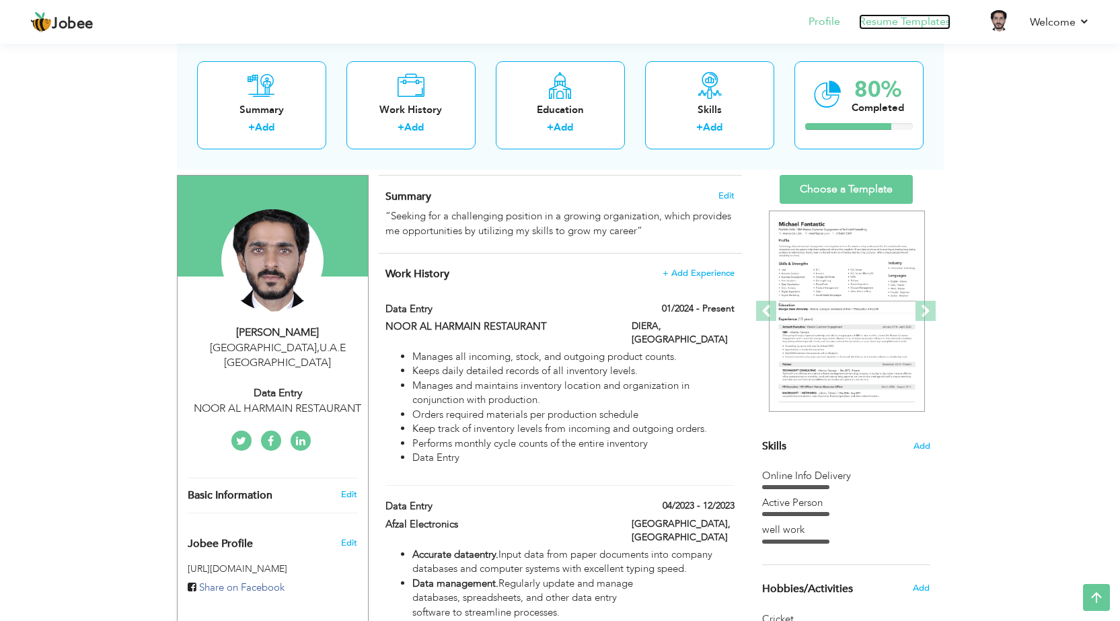
click at [931, 22] on link "Resume Templates" at bounding box center [904, 21] width 91 height 15
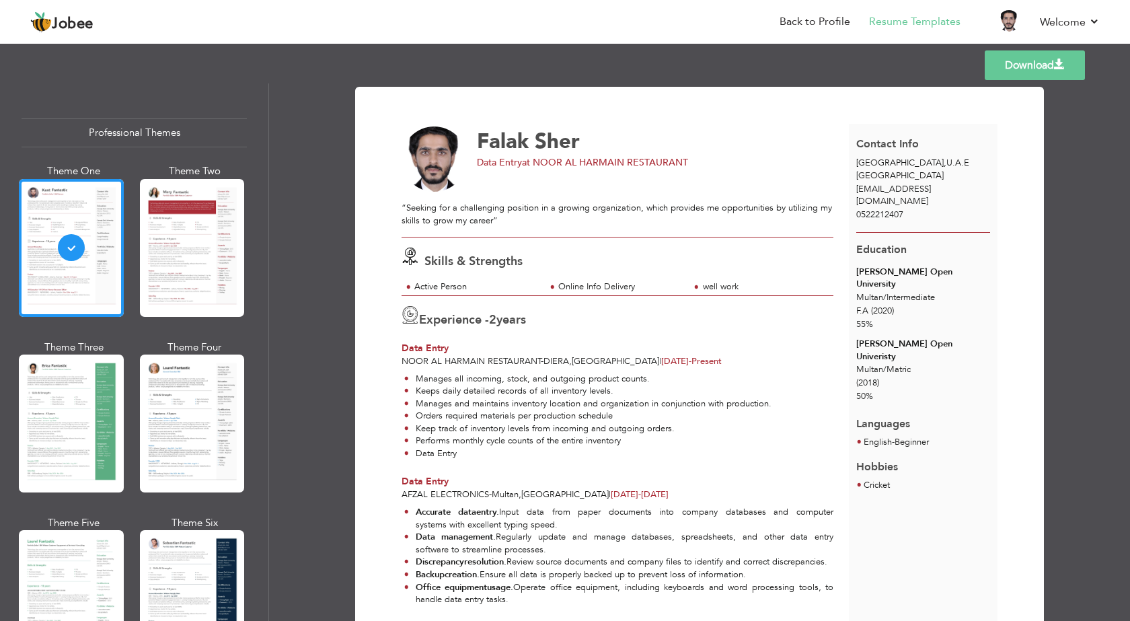
click at [1036, 63] on link "Download" at bounding box center [1035, 65] width 100 height 30
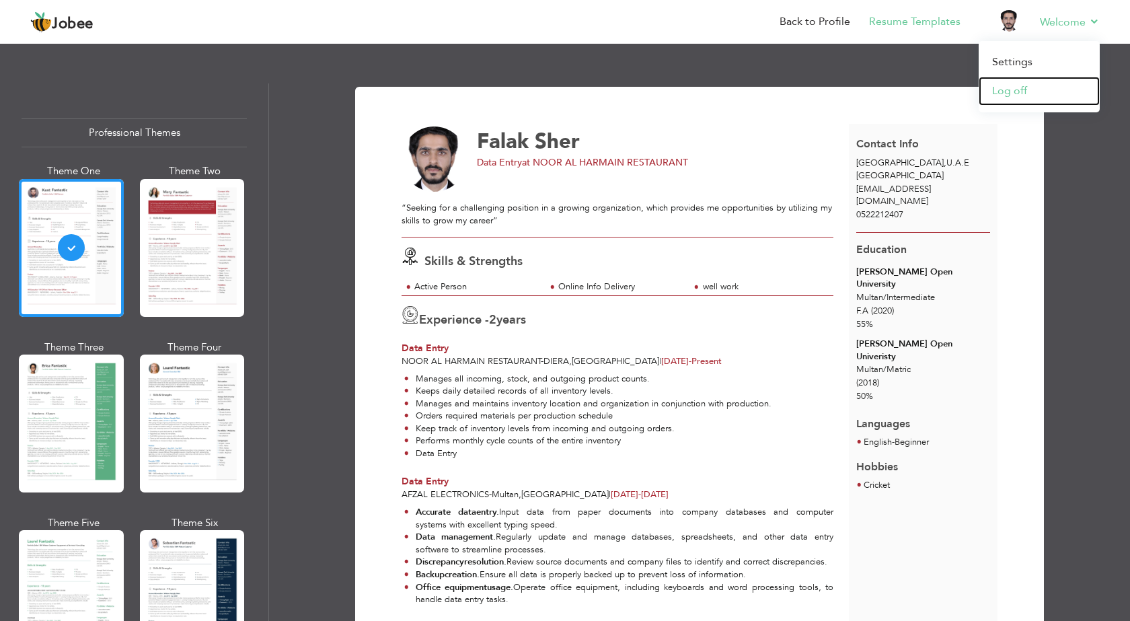
click at [1005, 88] on link "Log off" at bounding box center [1039, 91] width 121 height 29
